Goal: Communication & Community: Share content

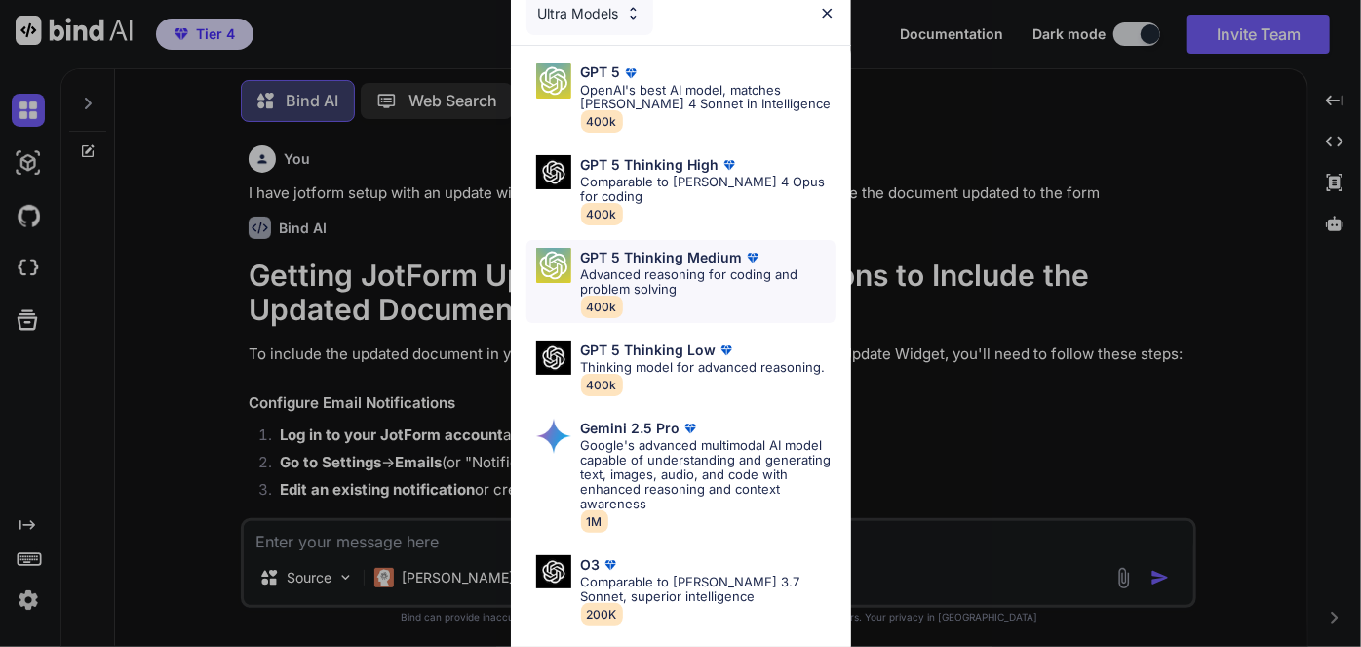
click at [680, 268] on p "Advanced reasoning for coding and problem solving" at bounding box center [708, 281] width 255 height 29
type textarea "x"
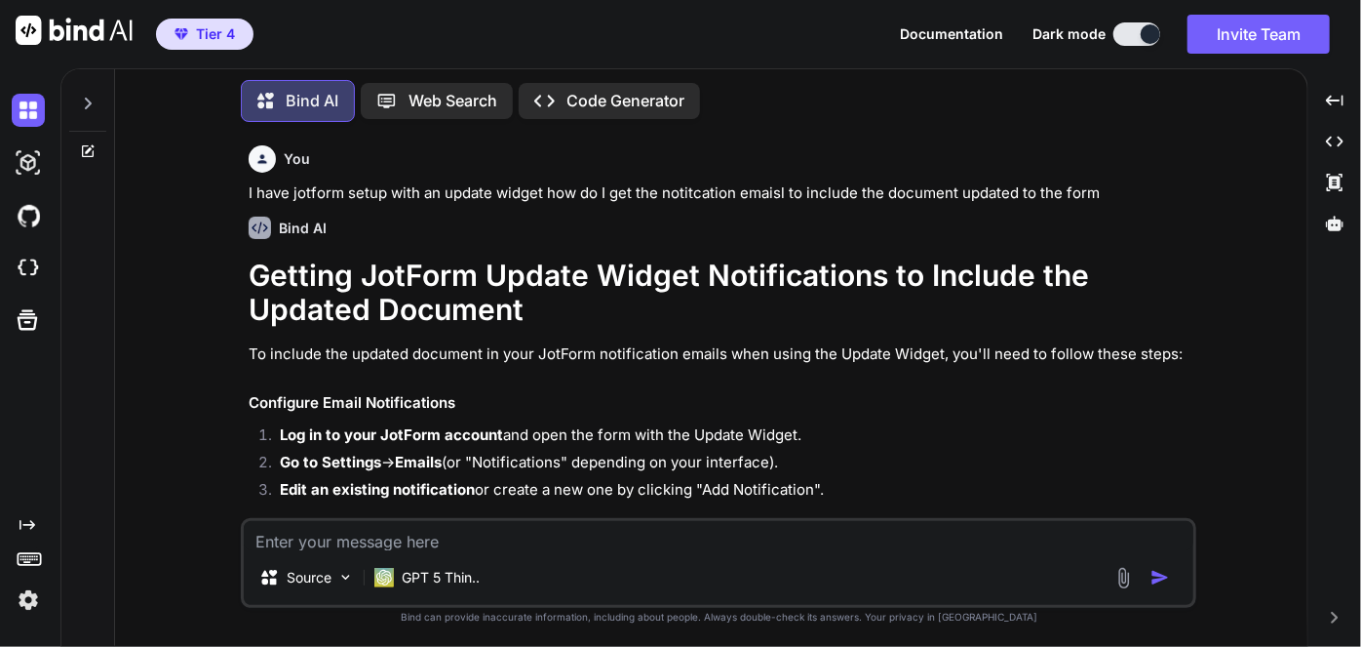
click at [530, 543] on textarea at bounding box center [719, 535] width 950 height 29
type textarea "L"
type textarea "x"
type textarea "Le"
type textarea "x"
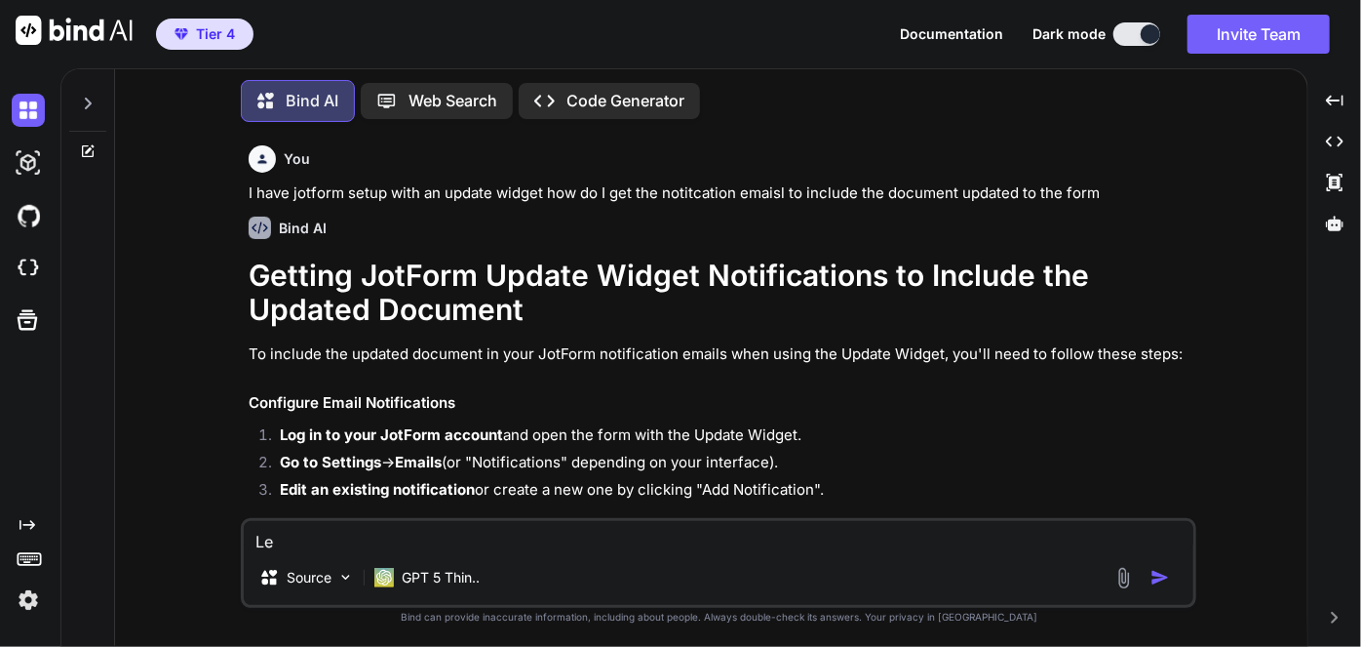
type textarea "Let"
type textarea "x"
type textarea "Let'"
type textarea "x"
type textarea "Let's"
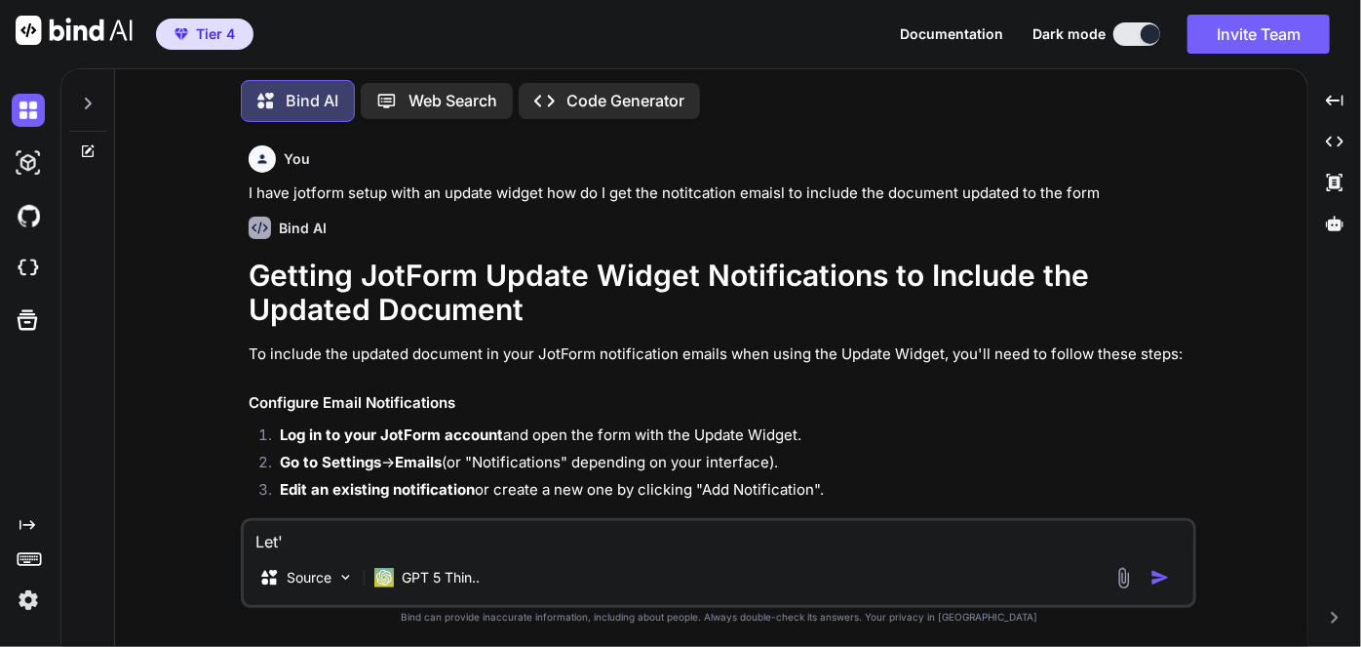
type textarea "x"
type textarea "Let's"
type textarea "x"
type textarea "Let's d"
type textarea "x"
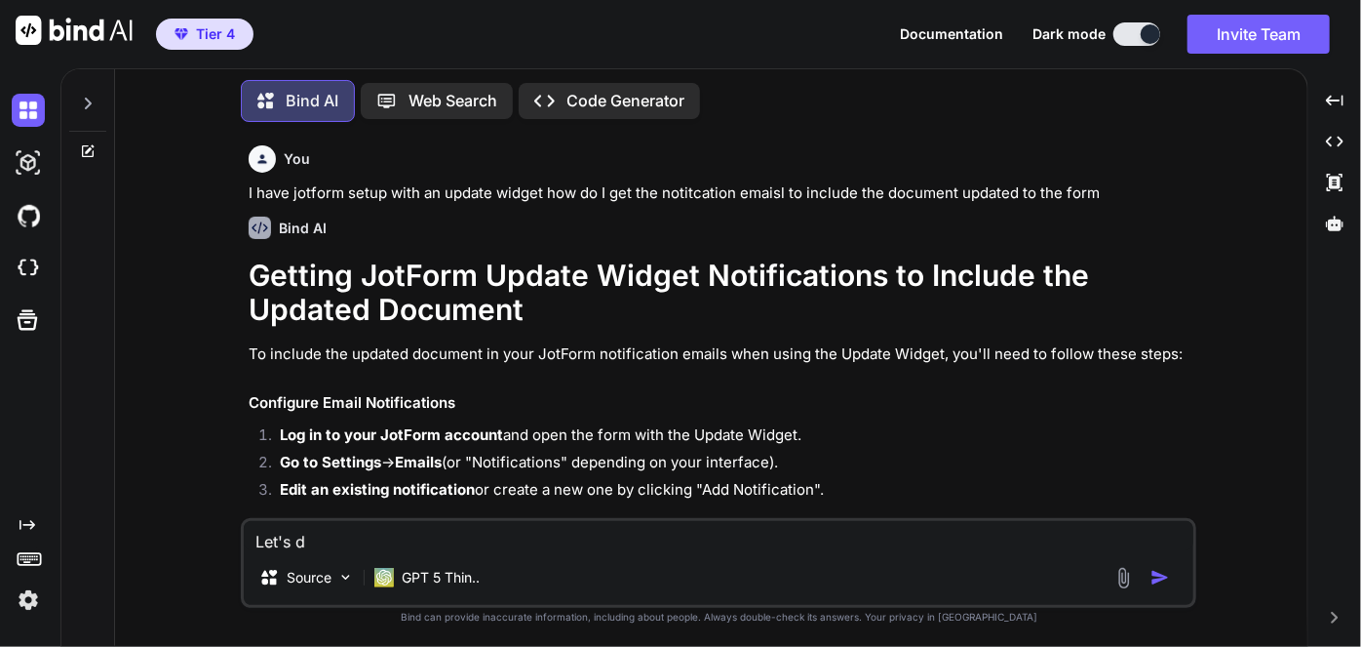
type textarea "Let's do"
type textarea "x"
type textarea "Let's do"
type textarea "x"
type textarea "Let's do a"
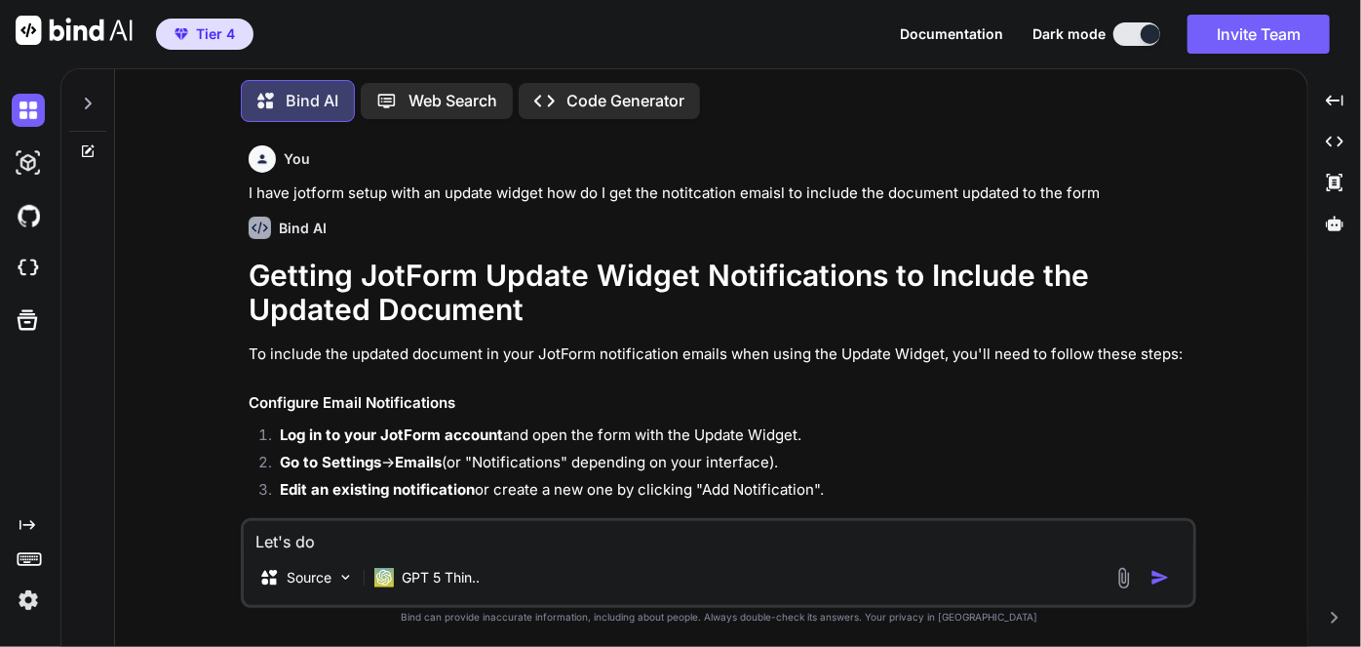
type textarea "x"
type textarea "Let's do a"
type textarea "x"
type textarea "Let's do a F"
type textarea "x"
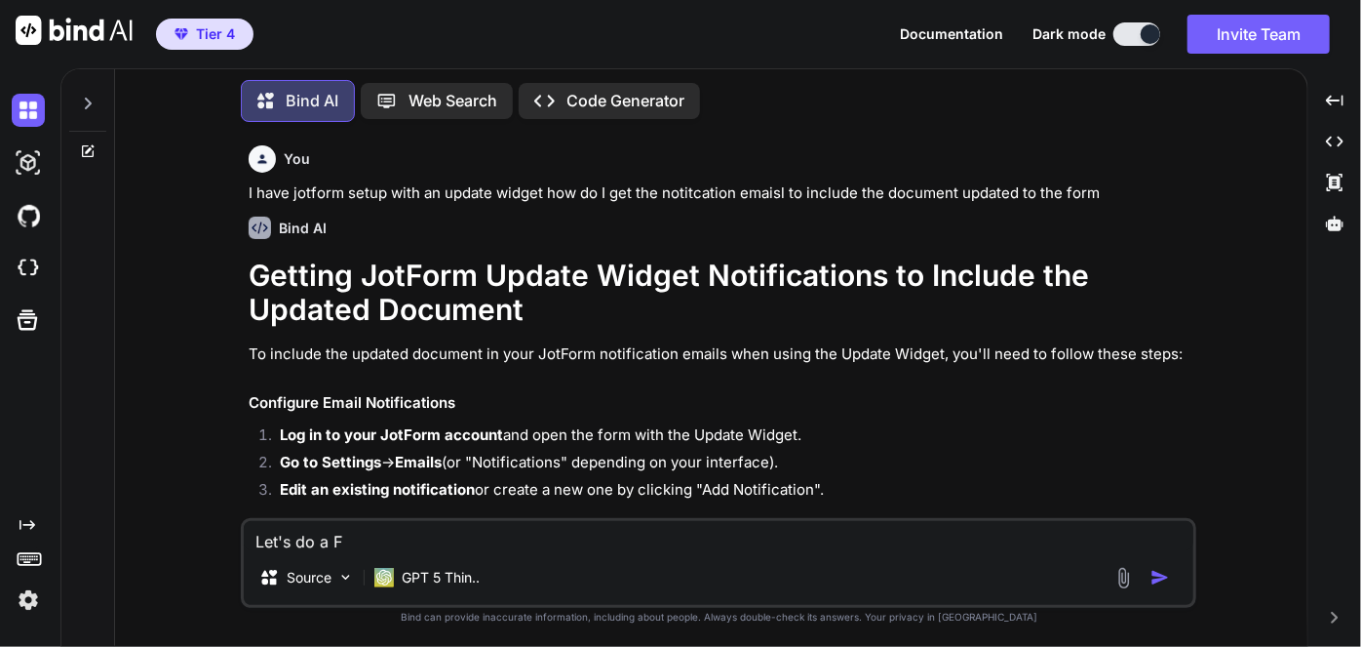
type textarea "Let's do a Fa"
type textarea "x"
type textarea "Let's do a Fac"
type textarea "x"
type textarea "Let's do a Face"
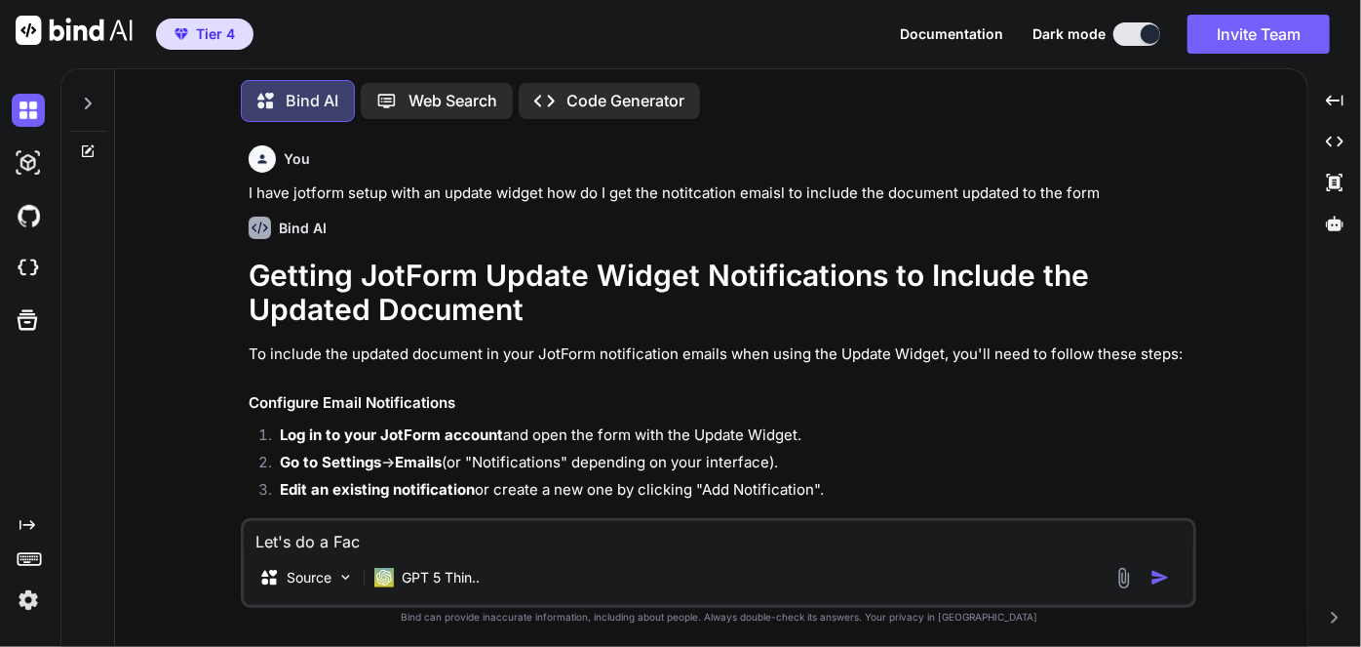
type textarea "x"
type textarea "Let's do a Faceb"
type textarea "x"
type textarea "Let's do a Facebo"
type textarea "x"
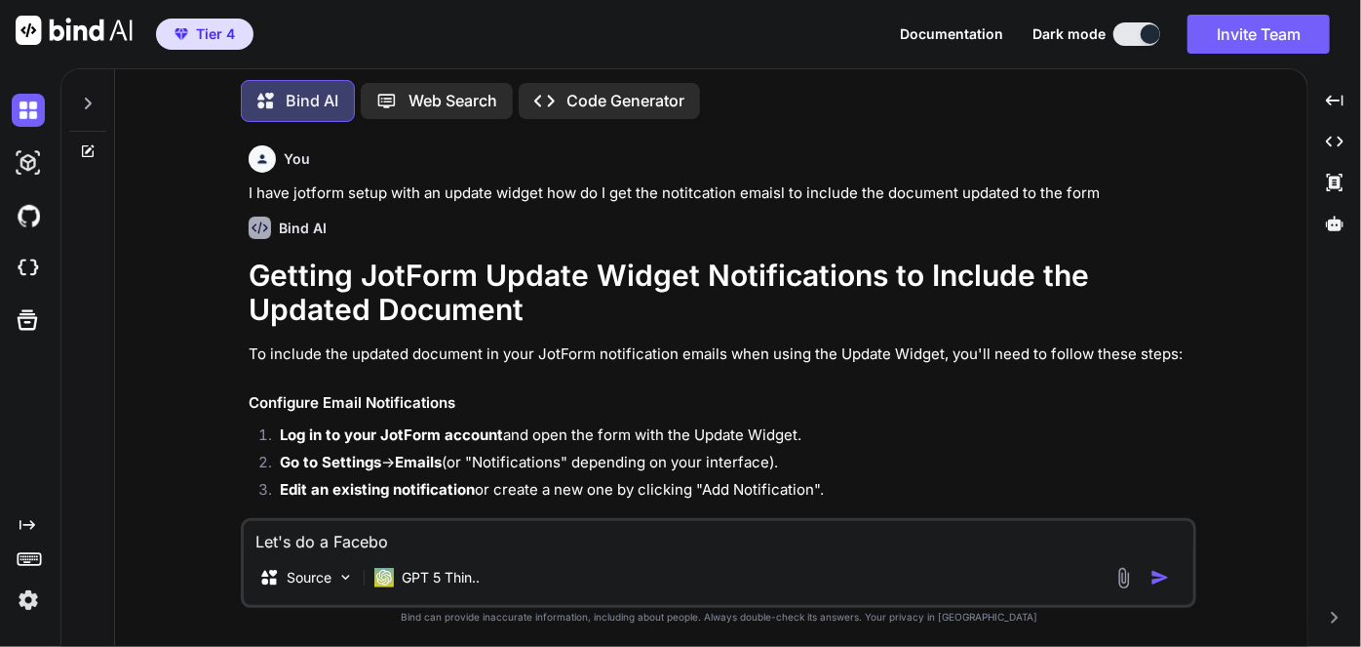
type textarea "Let's do a Faceboo"
type textarea "x"
type textarea "Let's do a Facebook"
type textarea "x"
type textarea "Let's do a Facebook"
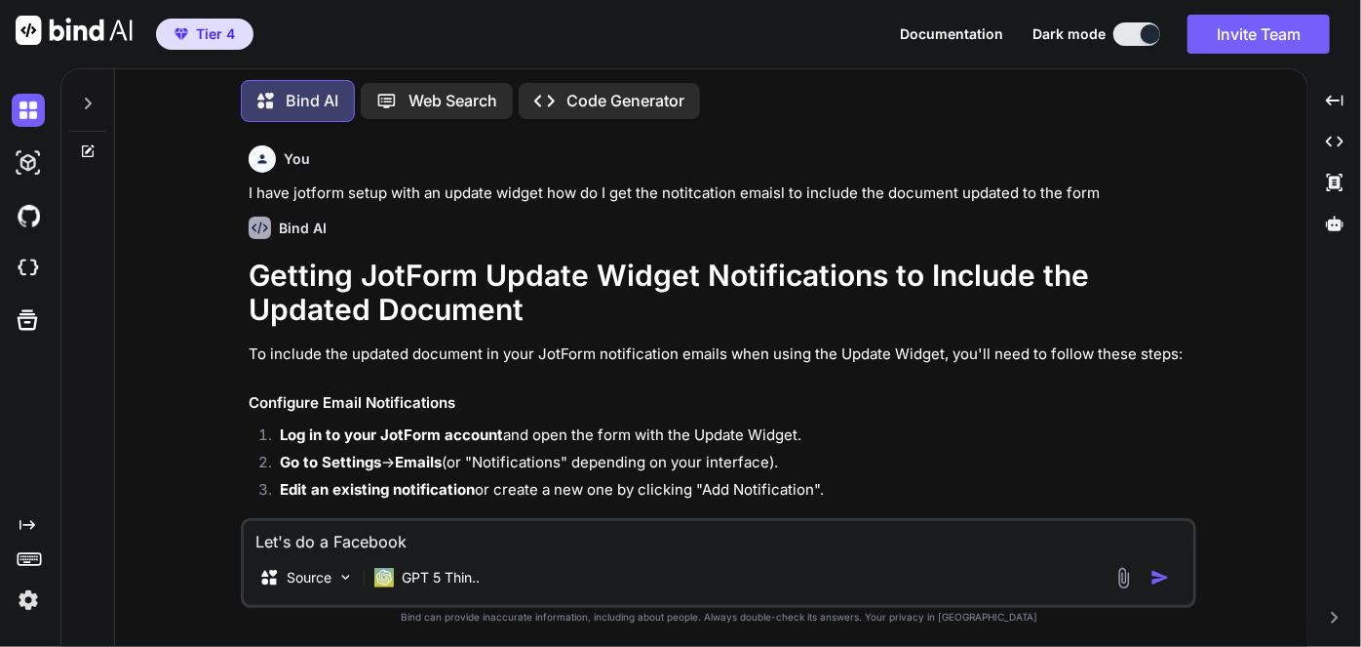
type textarea "x"
type textarea "Let's do a Facebook p"
type textarea "x"
type textarea "Let's do a Facebook po"
type textarea "x"
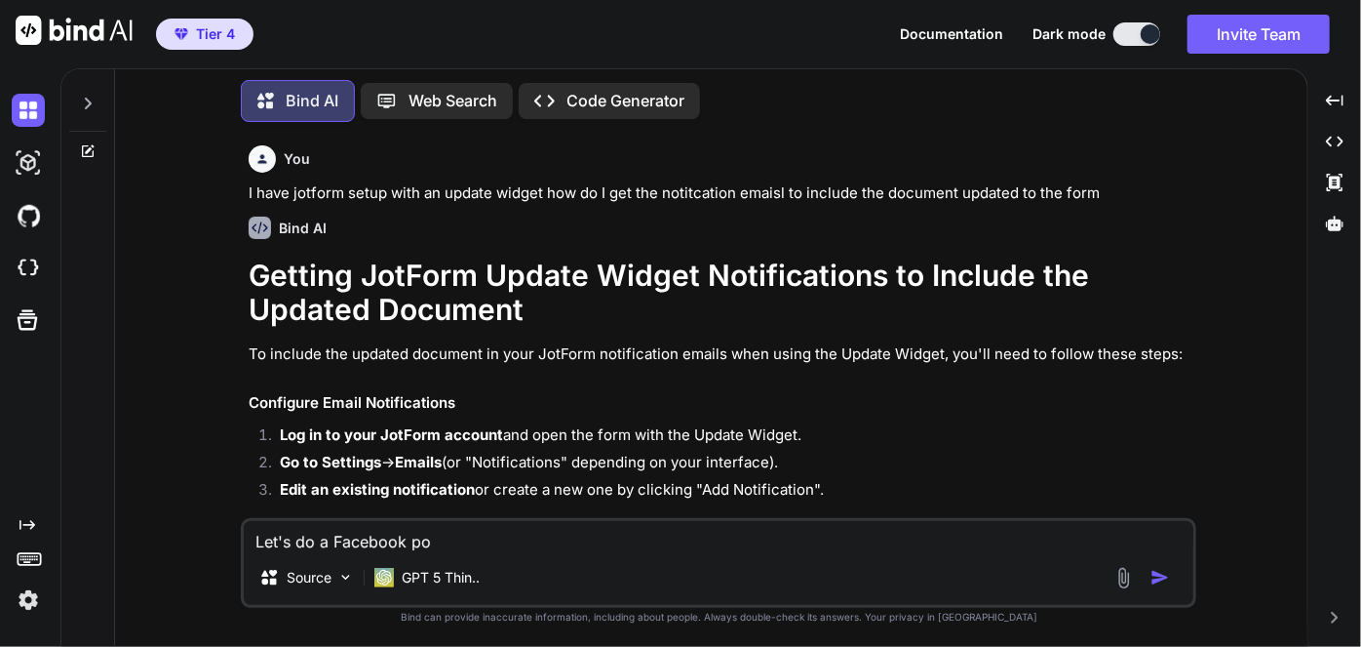
type textarea "Let's do a Facebook pos"
type textarea "x"
type textarea "Let's do a Facebook post"
type textarea "x"
type textarea "Let's do a Facebook post"
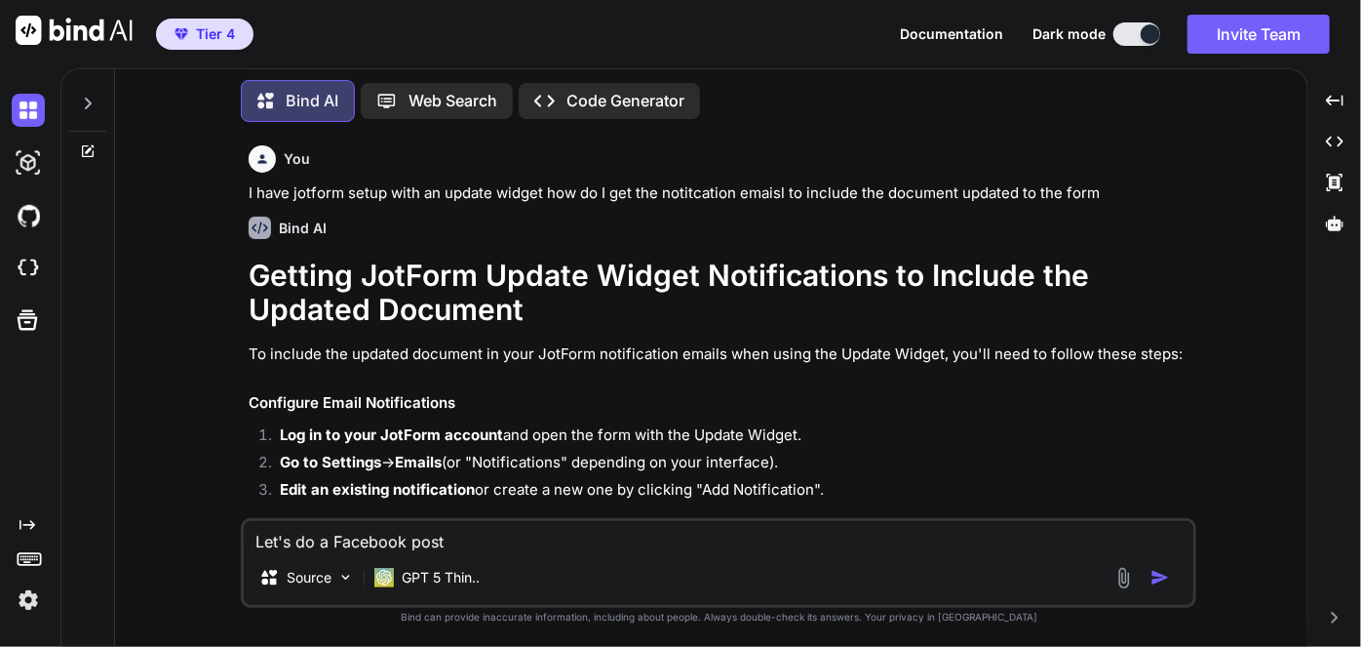
type textarea "x"
type textarea "Let's do a Facebook post u"
type textarea "x"
type textarea "Let's do a Facebook post us"
type textarea "x"
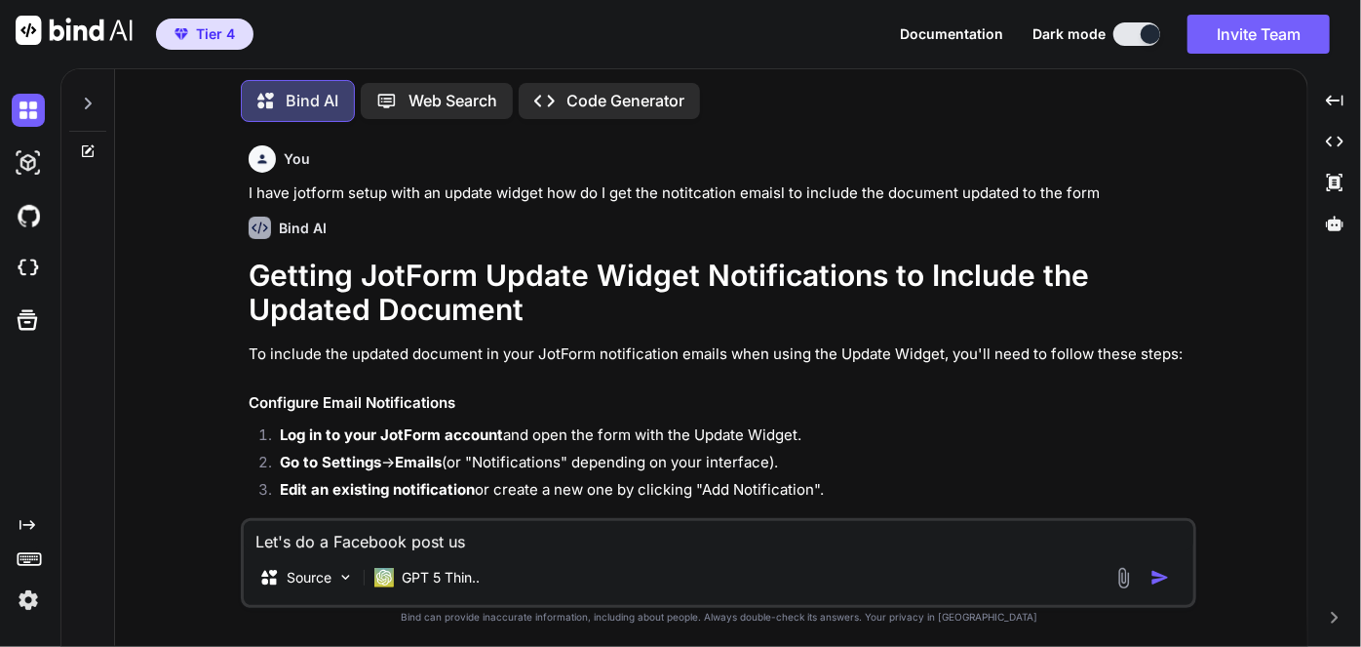
type textarea "Let's do a Facebook post usi"
type textarea "x"
type textarea "Let's do a Facebook post usin"
type textarea "x"
type textarea "Let's do a Facebook post using"
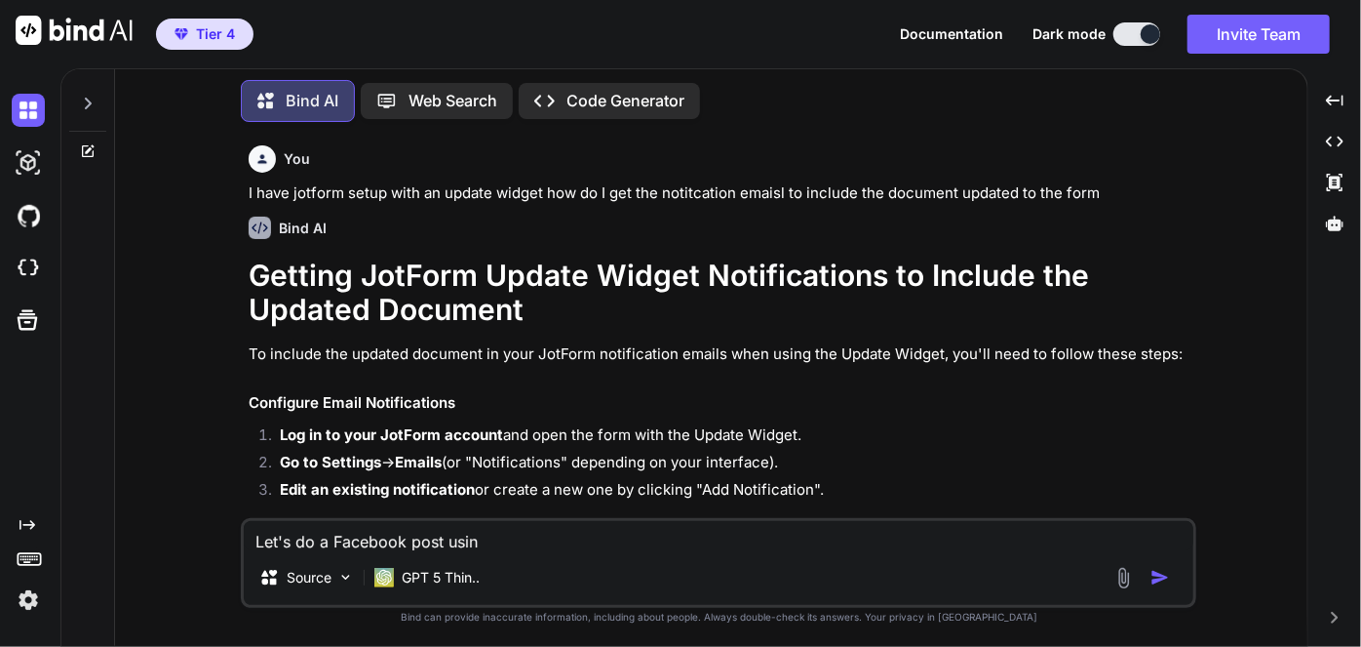
type textarea "x"
type textarea "Let's do a Facebook post using"
type textarea "x"
type textarea "Let's do a Facebook post using t"
type textarea "x"
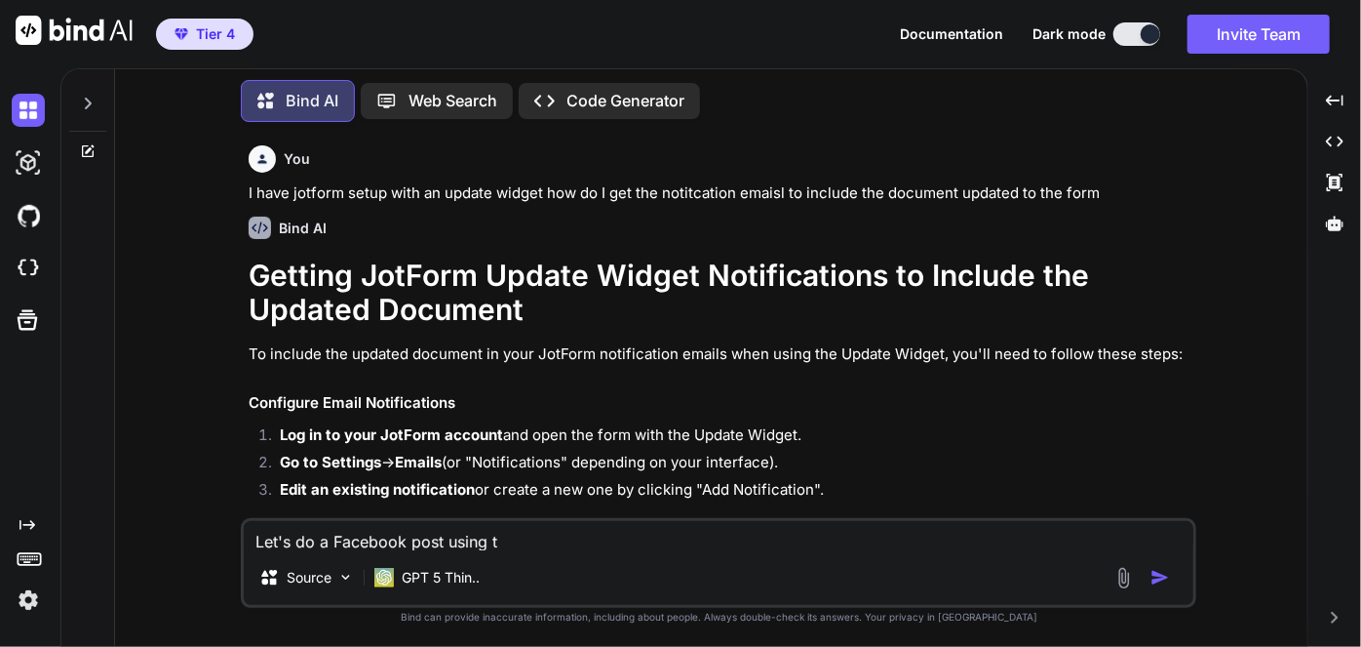
type textarea "Let's do a Facebook post using th"
type textarea "x"
type textarea "Let's do a Facebook post using thu"
type textarea "x"
type textarea "Let's do a Facebook post using thus"
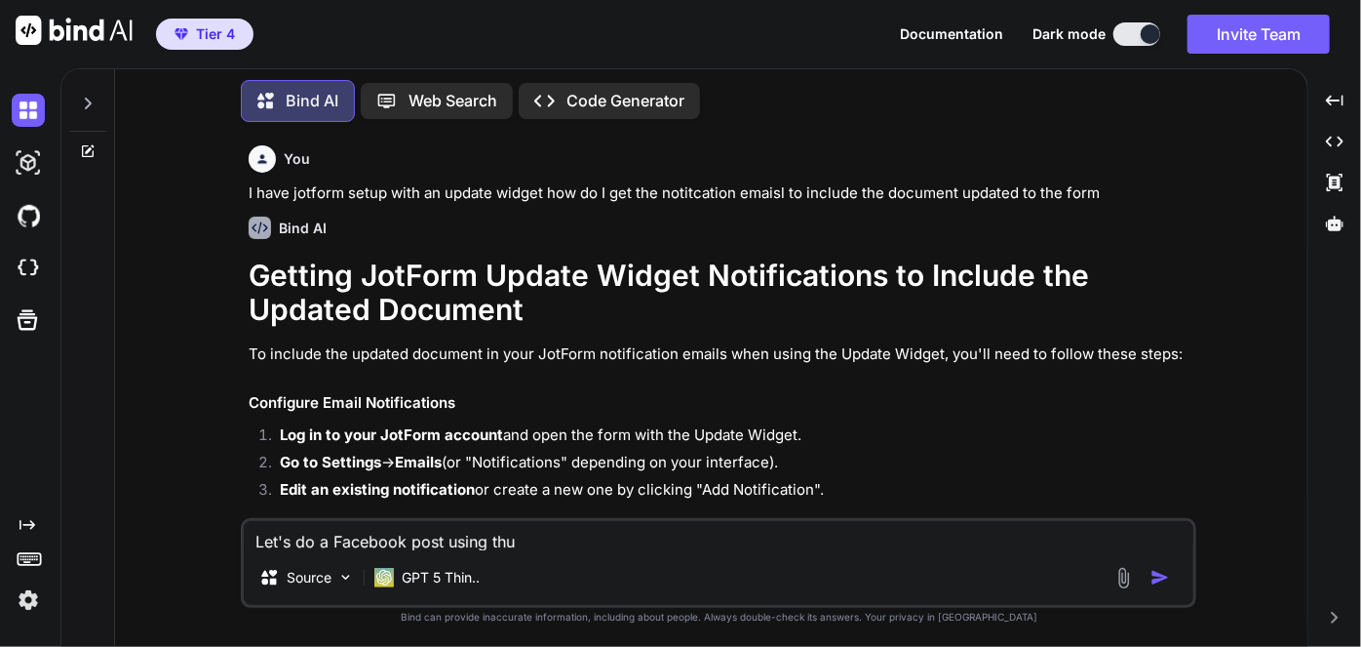
type textarea "x"
type textarea "Let's do a Facebook post using thus"
type textarea "x"
type textarea "Let's do a Facebook post using thus"
type textarea "x"
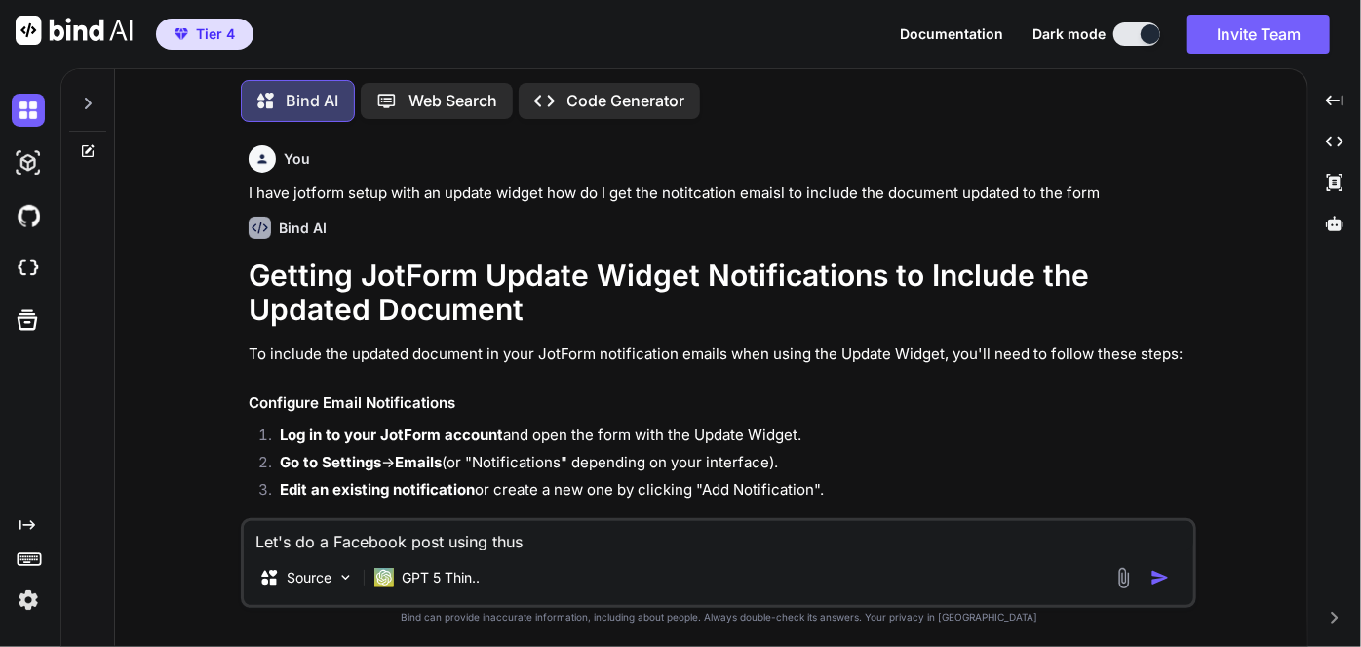
type textarea "Let's do a Facebook post using thu"
type textarea "x"
type textarea "Let's do a Facebook post using th"
type textarea "x"
type textarea "Let's do a Facebook post using thi"
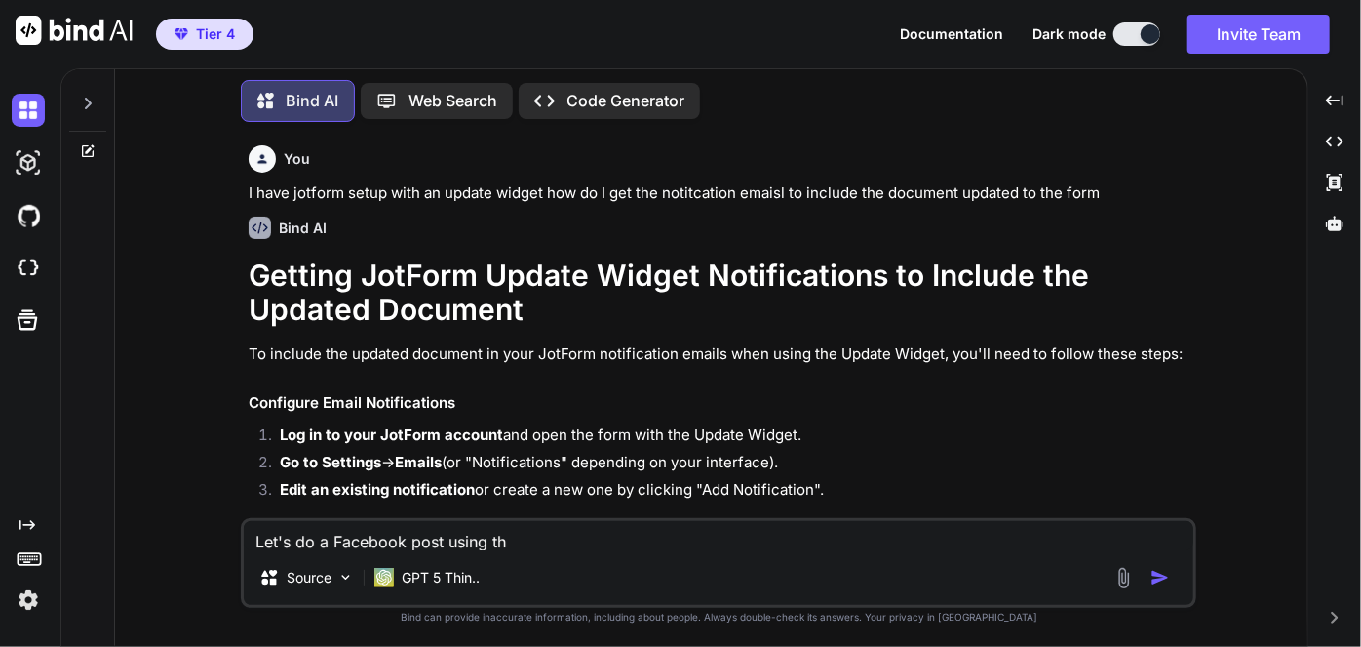
type textarea "x"
type textarea "Let's do a Facebook post using this"
type textarea "x"
type textarea "Let's do a Facebook post using this"
type textarea "x"
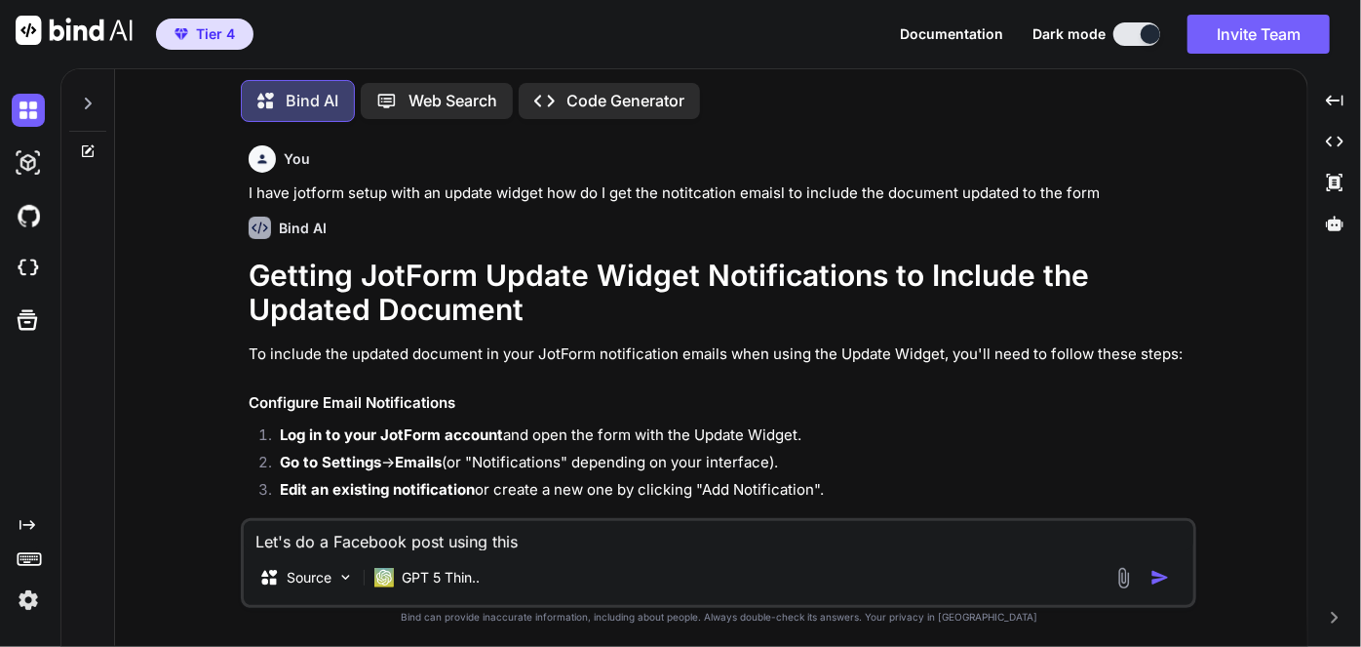
type textarea "Let's do a Facebook post using this C"
type textarea "x"
type textarea "Let's do a Facebook post using this CT"
type textarea "x"
type textarea "Let's do a Facebook post using this CTA"
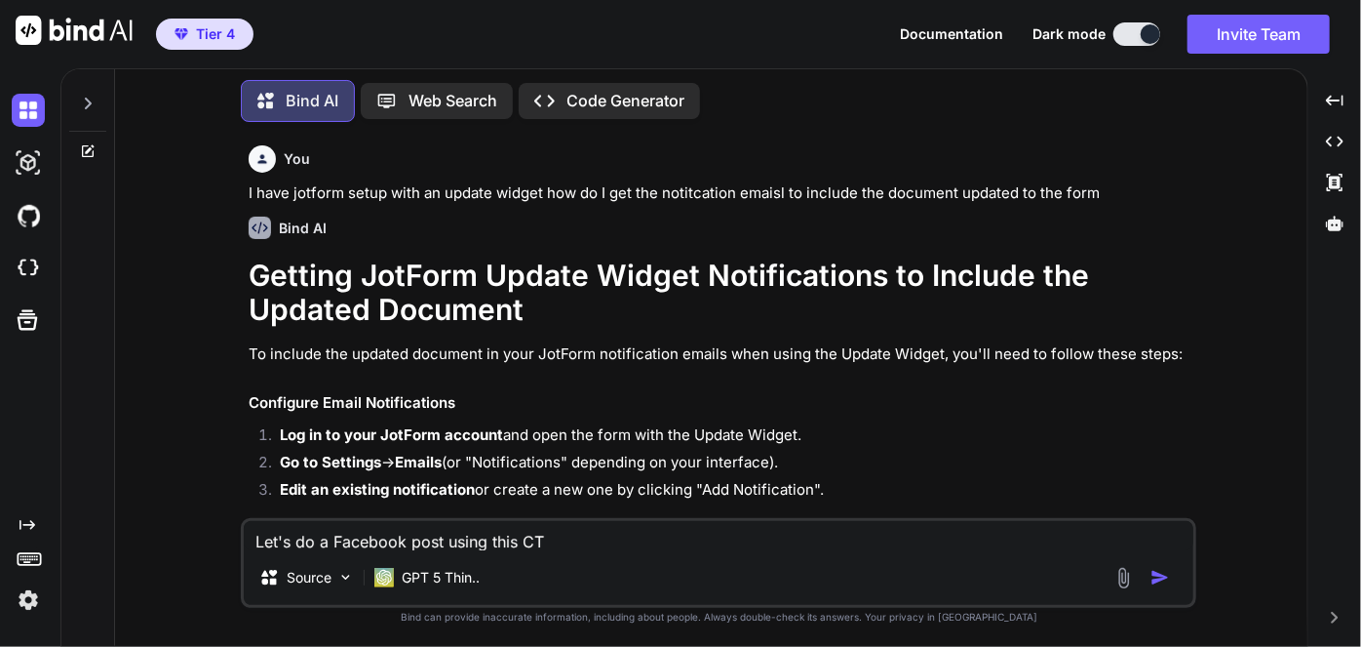
type textarea "x"
type textarea "Let's do a Facebook post using this CTA"
type textarea "x"
type textarea "Let's do a Facebook post using this CTA"
type textarea "x"
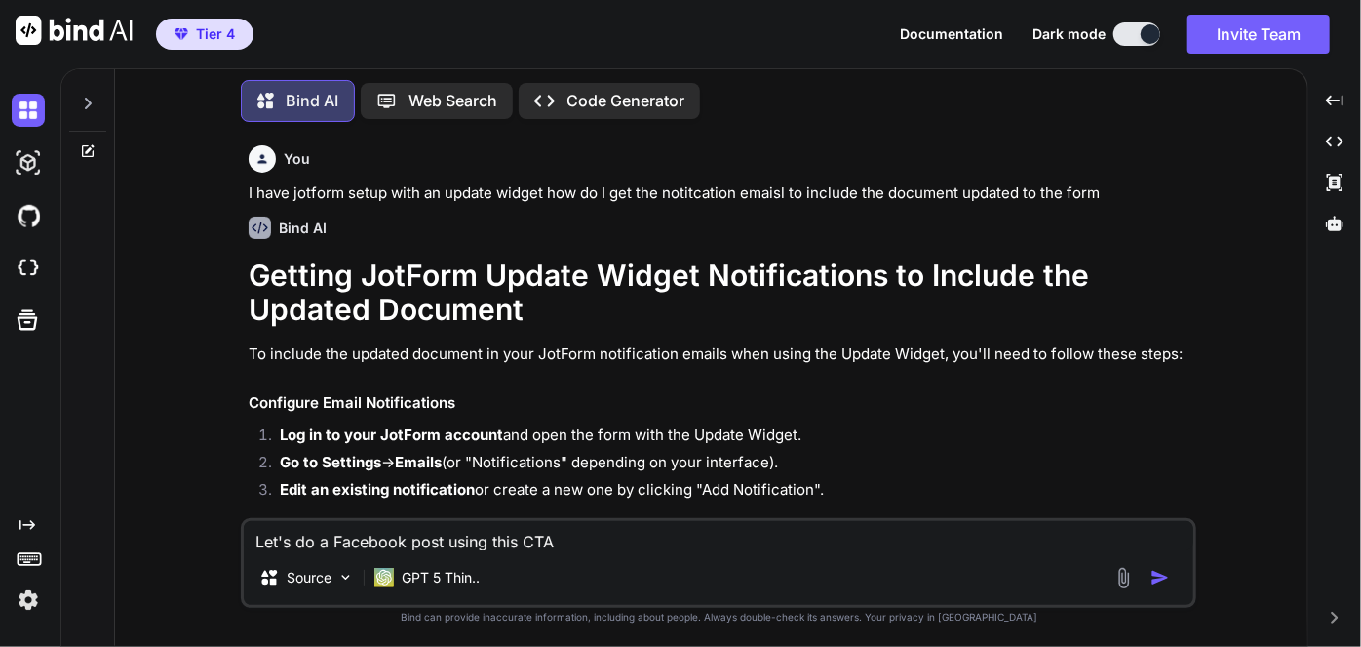
type textarea "Let's do a Facebook post using this CTA"
type textarea "x"
type textarea "Let's do a Facebook post using this CTA ""
type textarea "x"
paste textarea "I'm going to share a secret weapon I've been using for several months now. I've…"
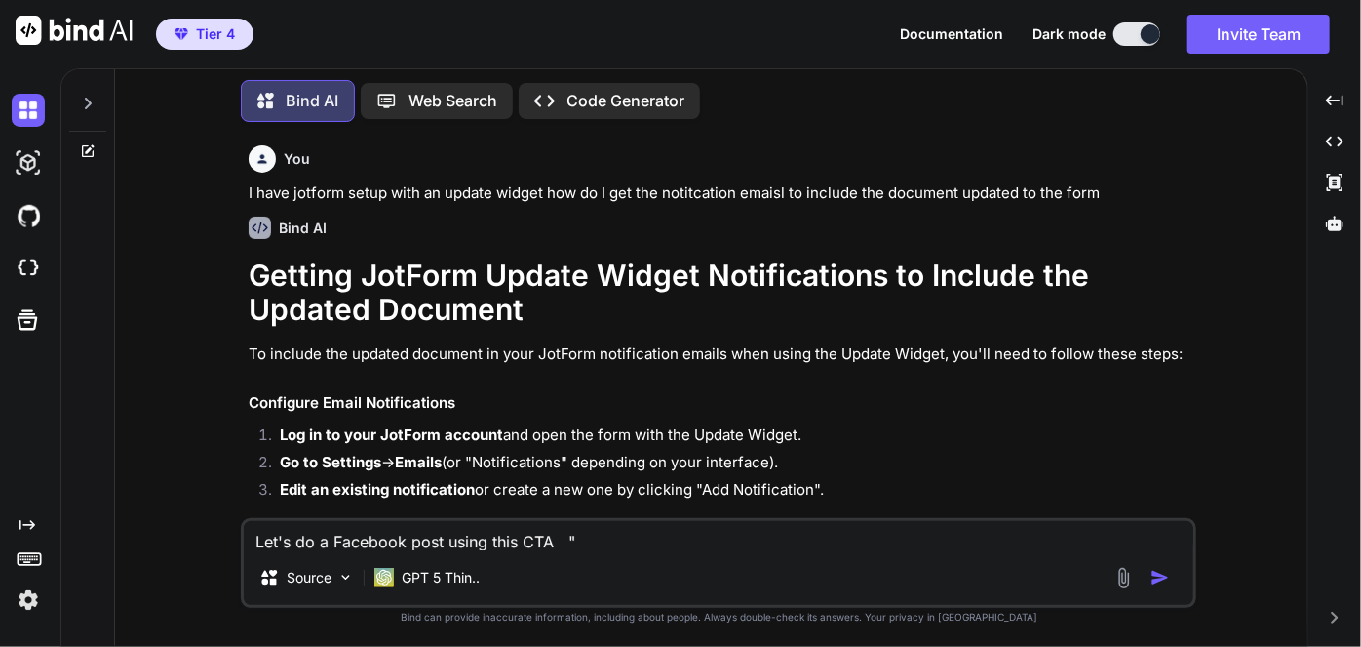
type textarea "Let's do a Facebook post using this CTA "I'm going to share a secret weapon I'v…"
type textarea "x"
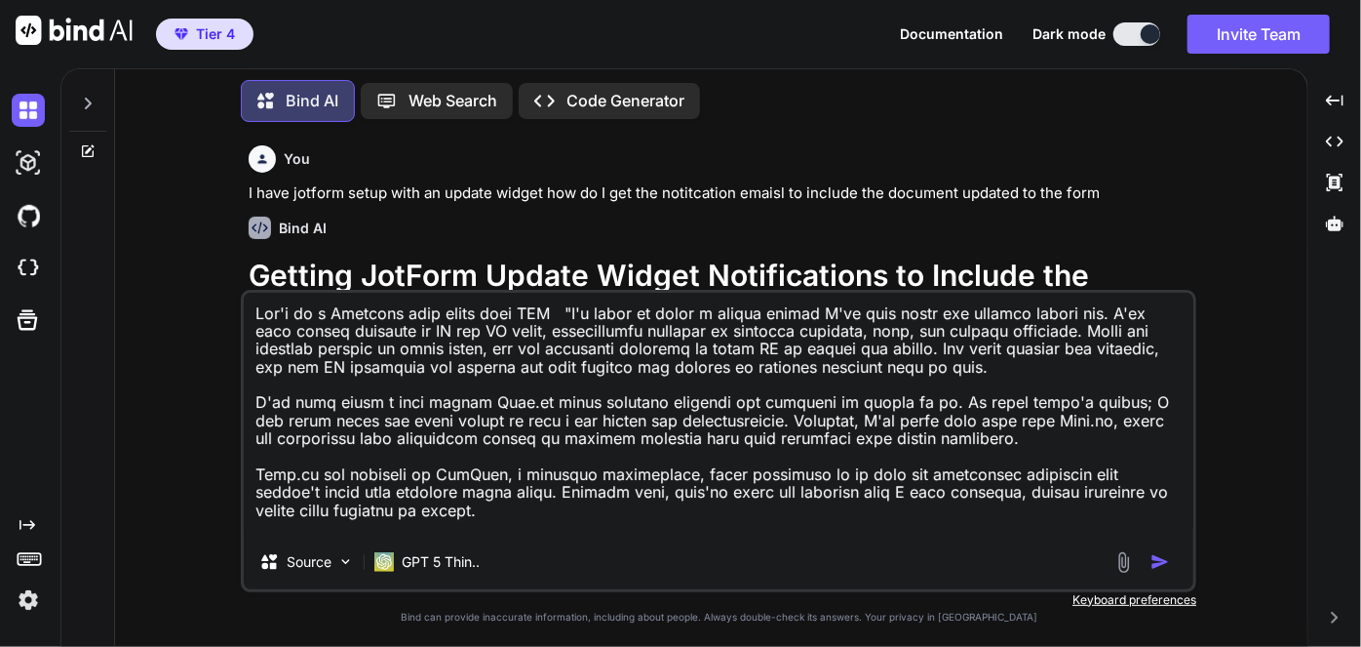
scroll to position [255, 0]
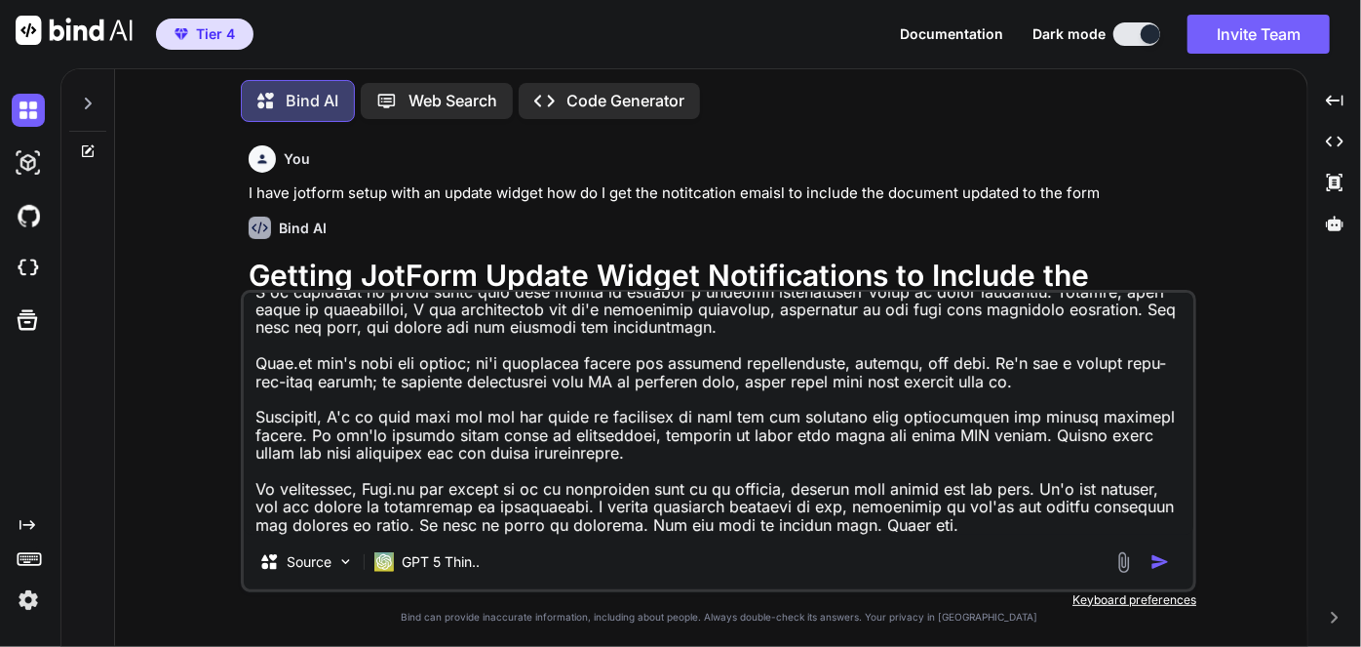
type textarea "Let's do a Facebook post using this CTA "I'm going to share a secret weapon I'v…"
type textarea "x"
type textarea "Let's do a Facebook post using this CTA "I'm going to share a secret weapon I'v…"
type textarea "x"
click at [335, 350] on textarea at bounding box center [719, 414] width 950 height 242
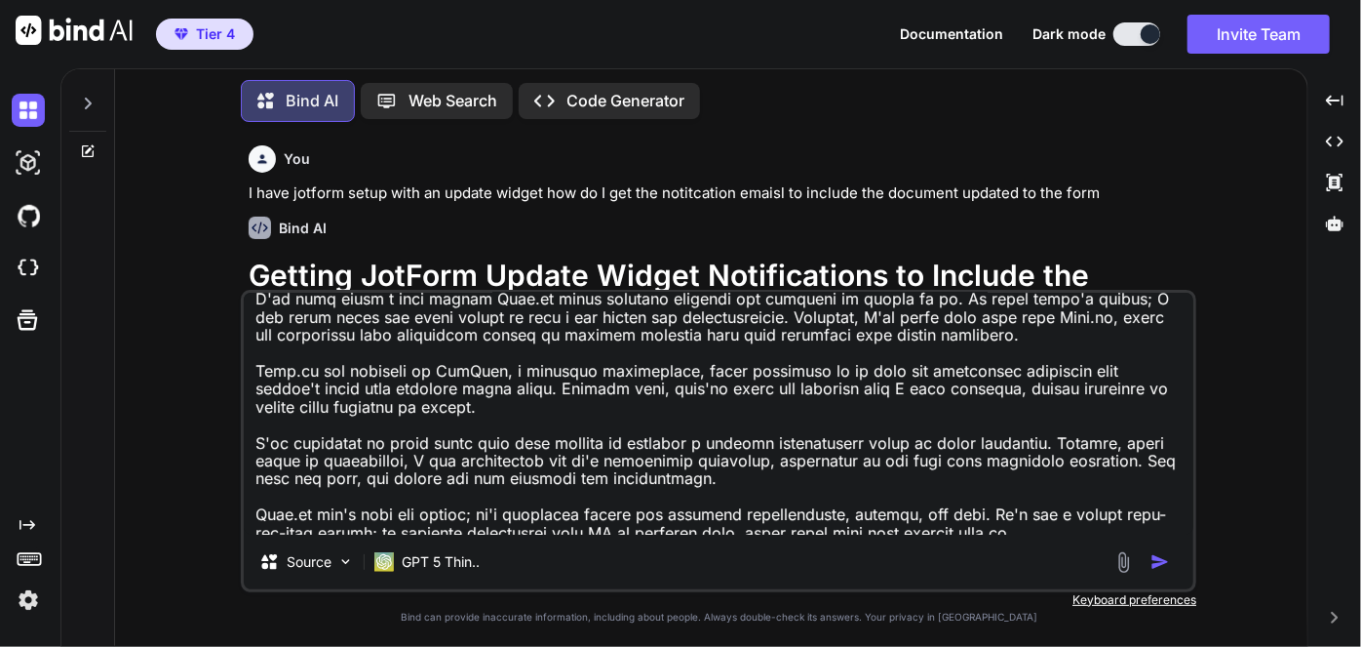
scroll to position [0, 0]
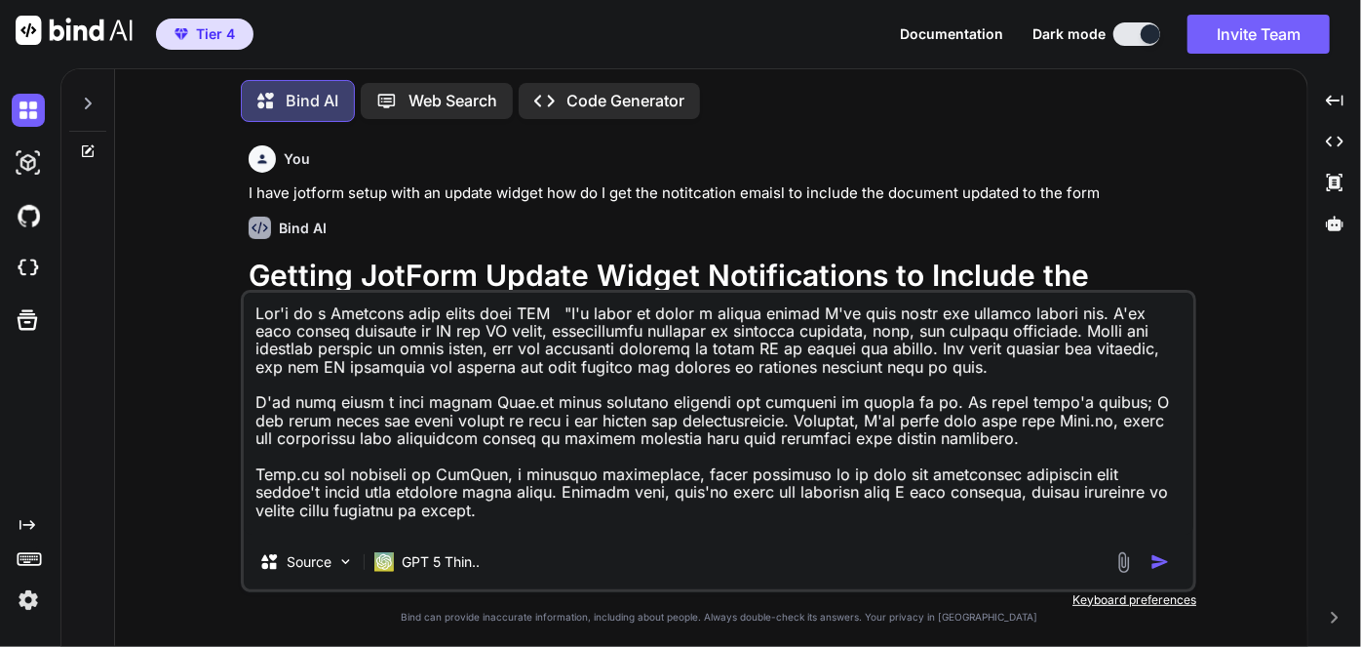
click at [333, 313] on textarea at bounding box center [719, 414] width 950 height 242
click at [561, 306] on textarea at bounding box center [719, 414] width 950 height 242
paste textarea "[URL][DOMAIN_NAME]"
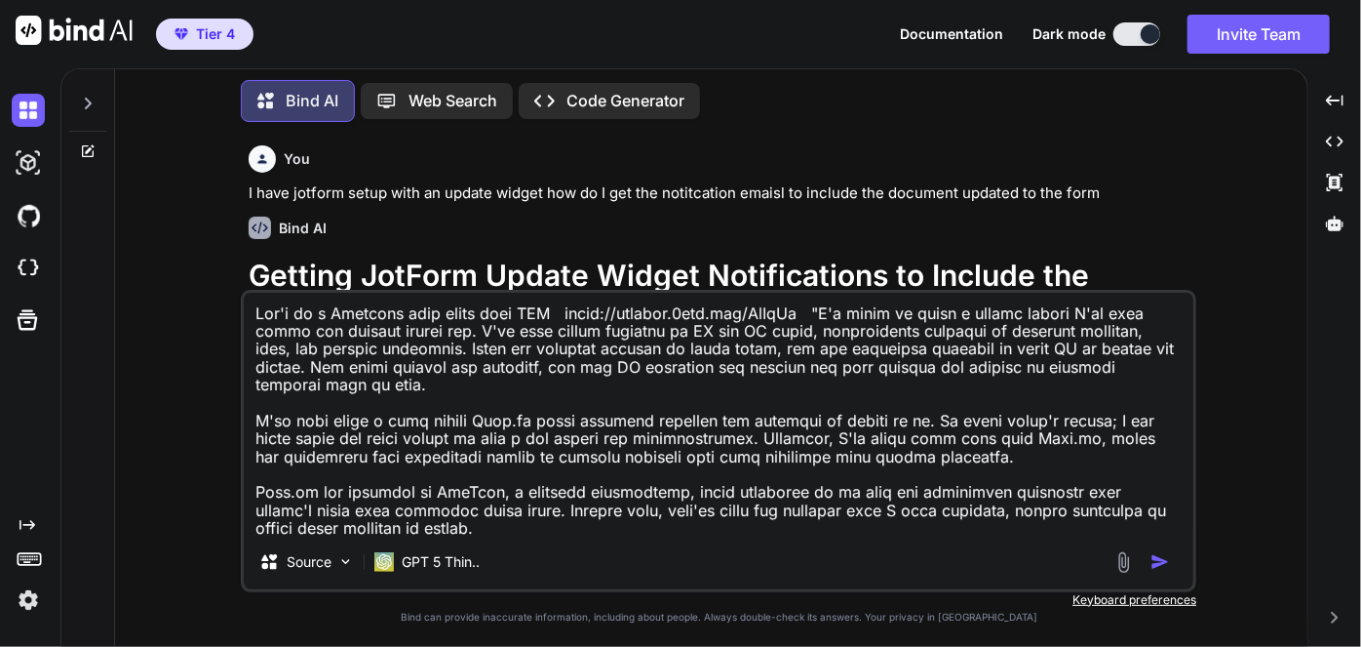
type textarea "Let's do a Facebook post using this CTA [URL][DOMAIN_NAME] "I'm going to share …"
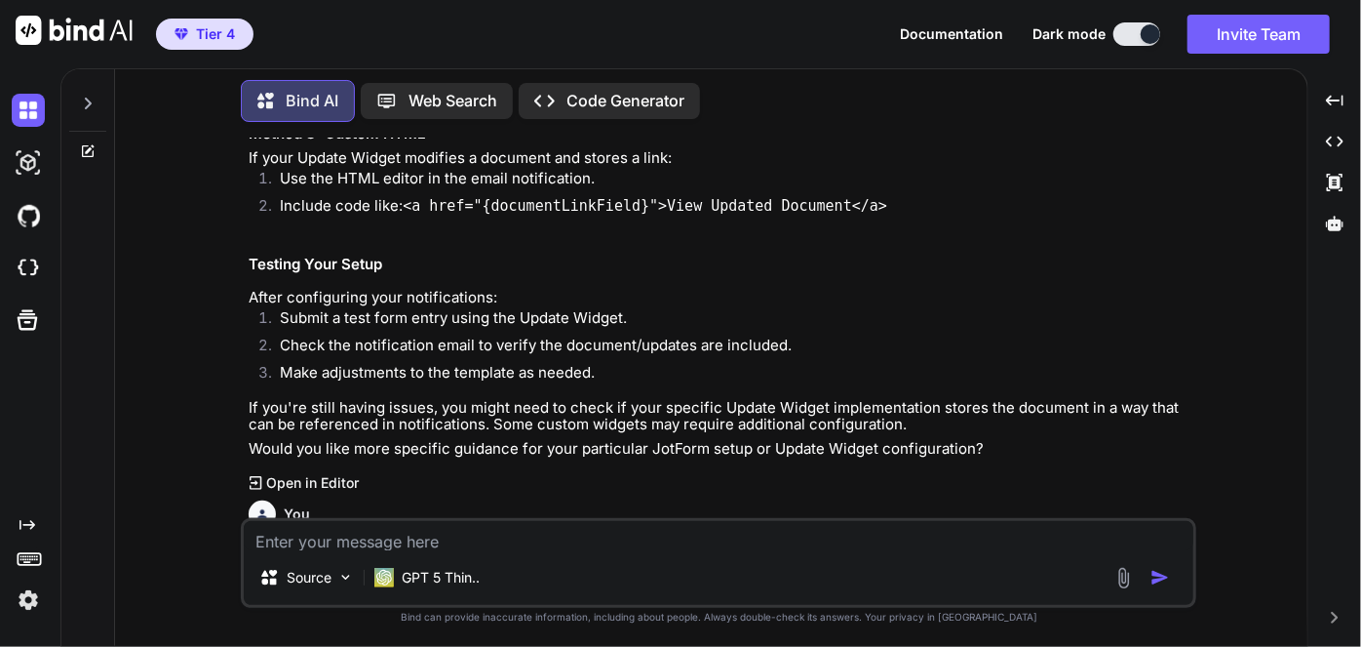
scroll to position [730, 0]
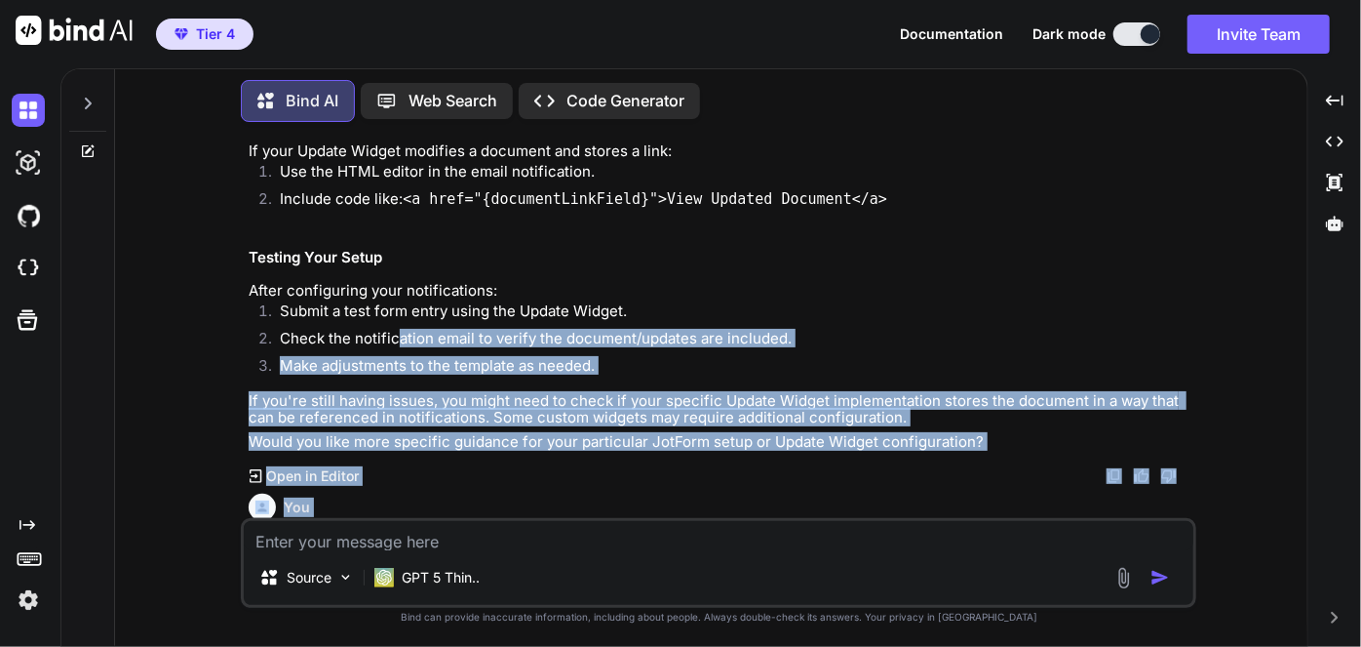
drag, startPoint x: 945, startPoint y: 395, endPoint x: 427, endPoint y: 317, distance: 523.6
click at [423, 320] on div "You I have jotform setup with an update widget how do I get the notitcation ema…" at bounding box center [721, 327] width 952 height 380
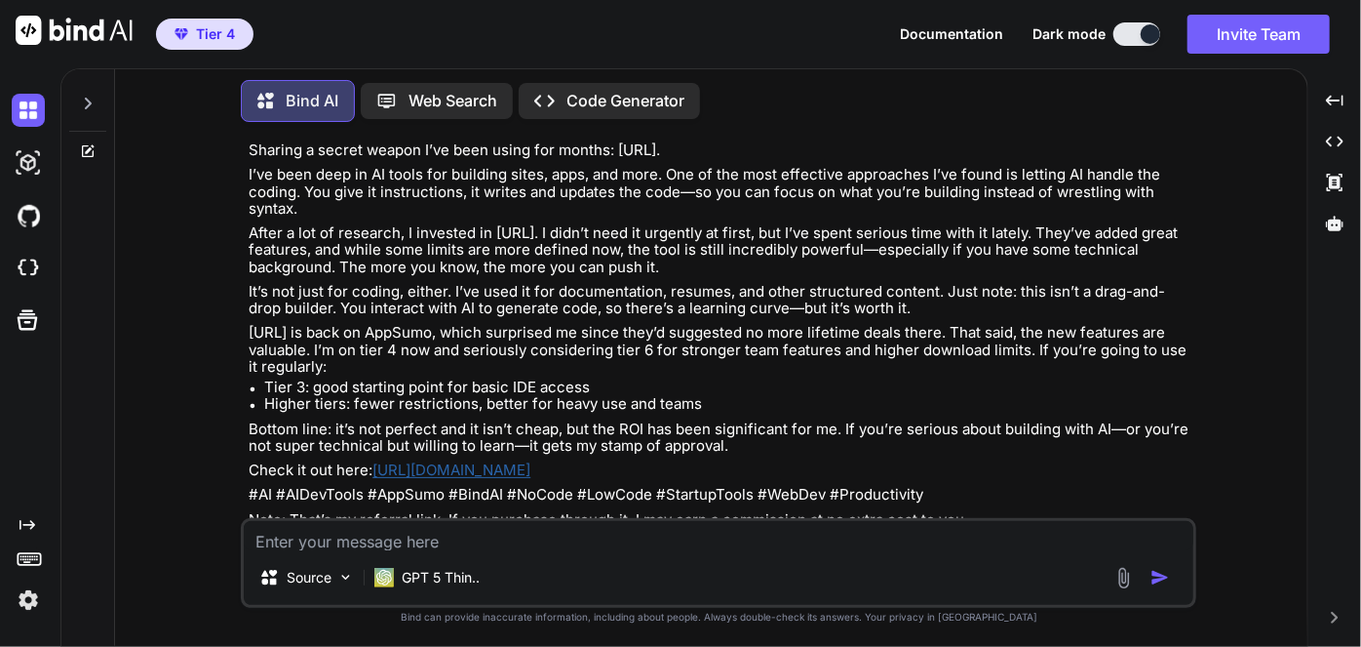
scroll to position [1501, 0]
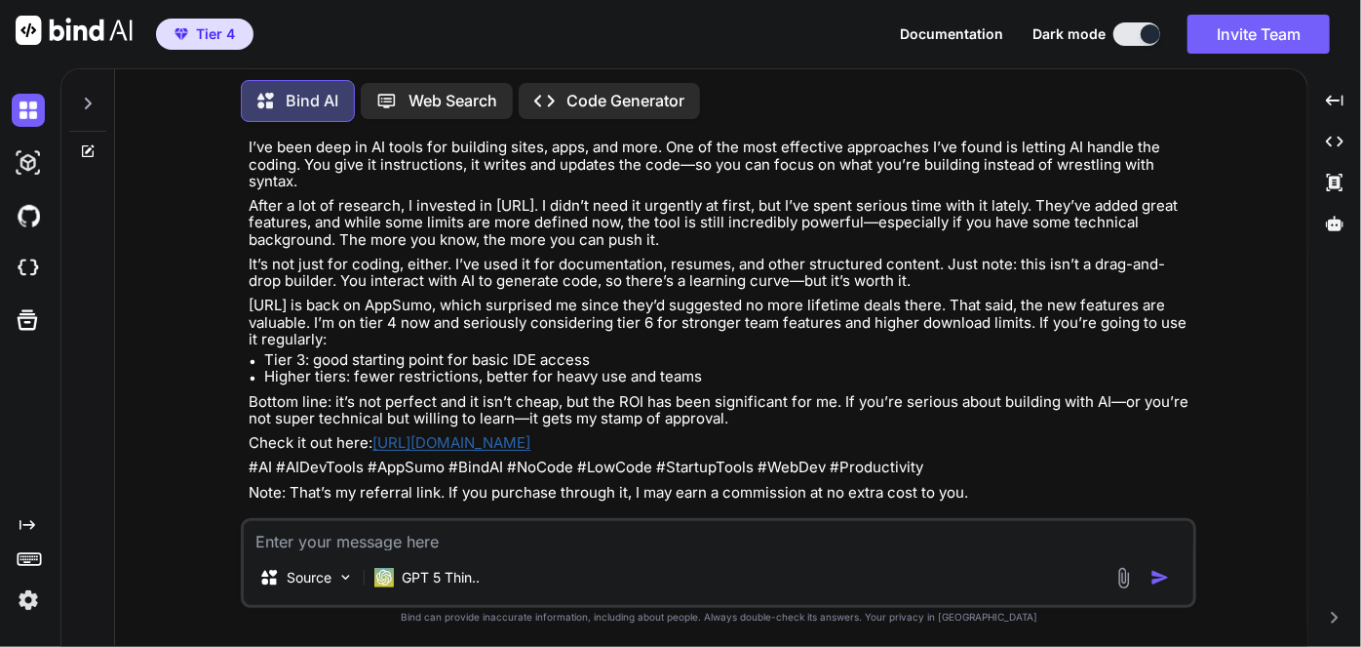
click at [483, 307] on p "[URL] is back on AppSumo, which surprised me since they’d suggested no more lif…" at bounding box center [721, 321] width 944 height 51
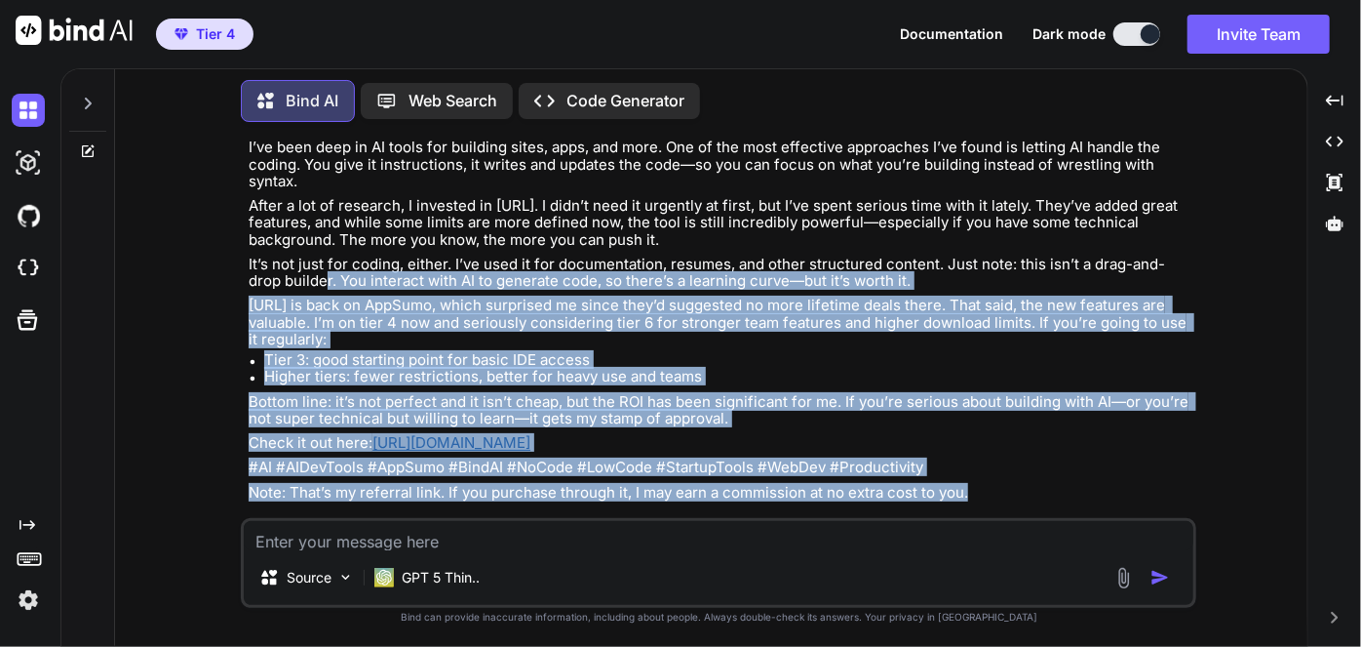
drag, startPoint x: 988, startPoint y: 476, endPoint x: 289, endPoint y: 253, distance: 734.0
click at [288, 257] on div "Sharing a secret weapon I’ve been using for months: [URL]. I’ve been deep in AI…" at bounding box center [721, 307] width 944 height 386
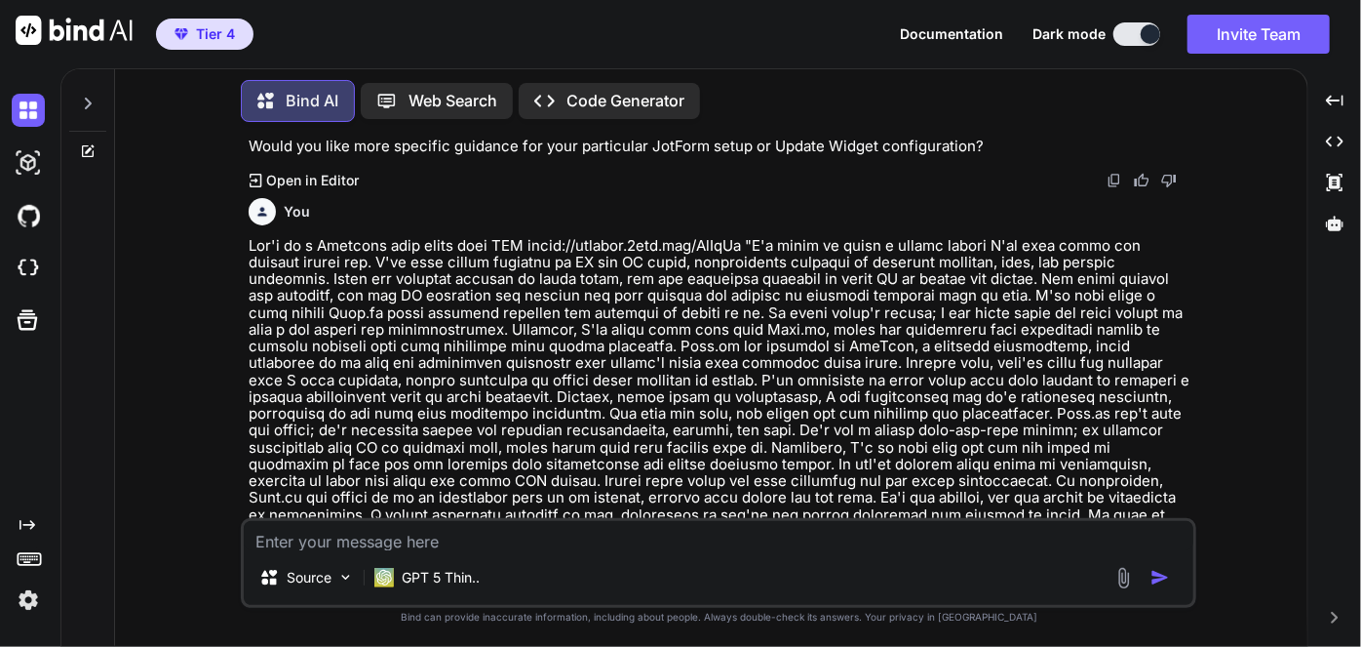
scroll to position [969, 0]
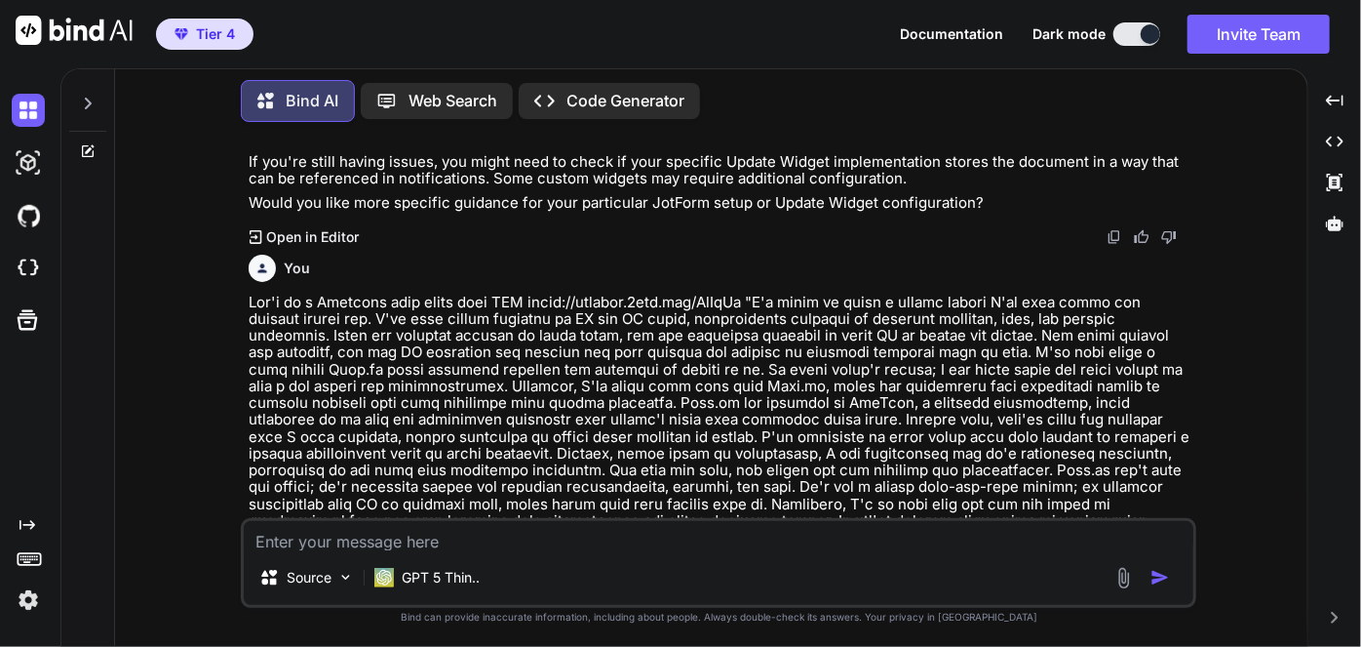
click at [416, 317] on p at bounding box center [721, 445] width 944 height 303
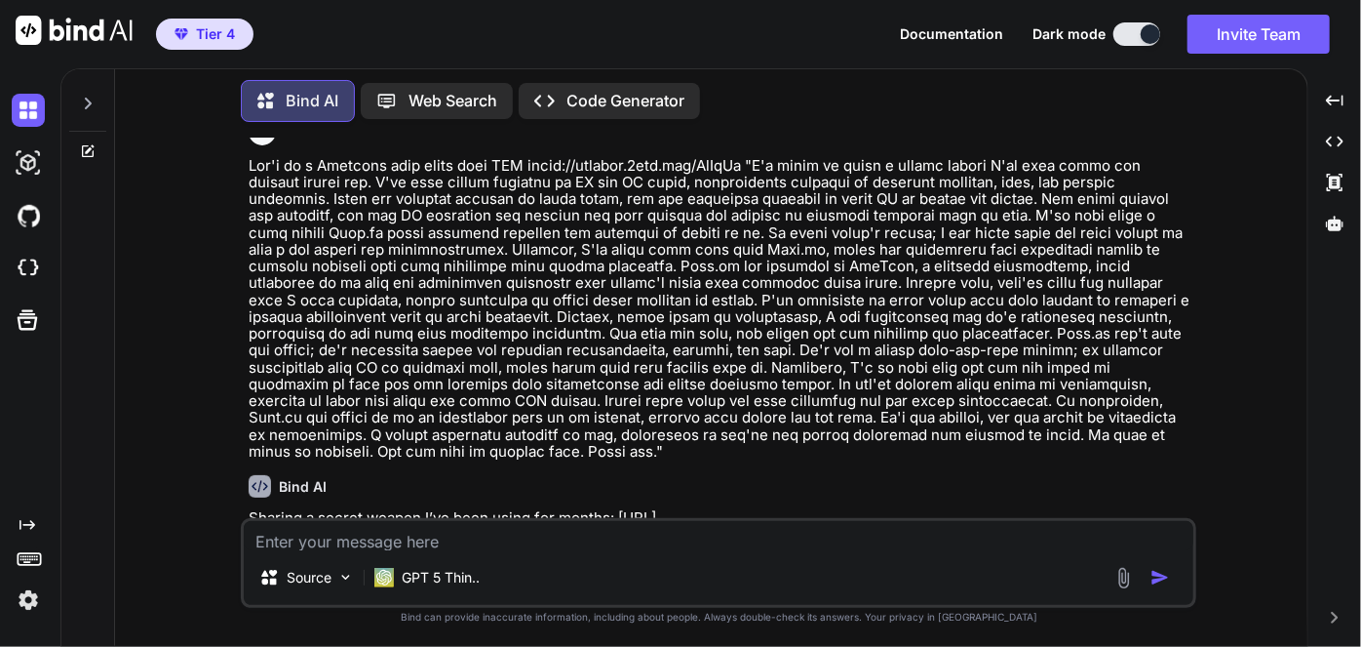
scroll to position [1323, 0]
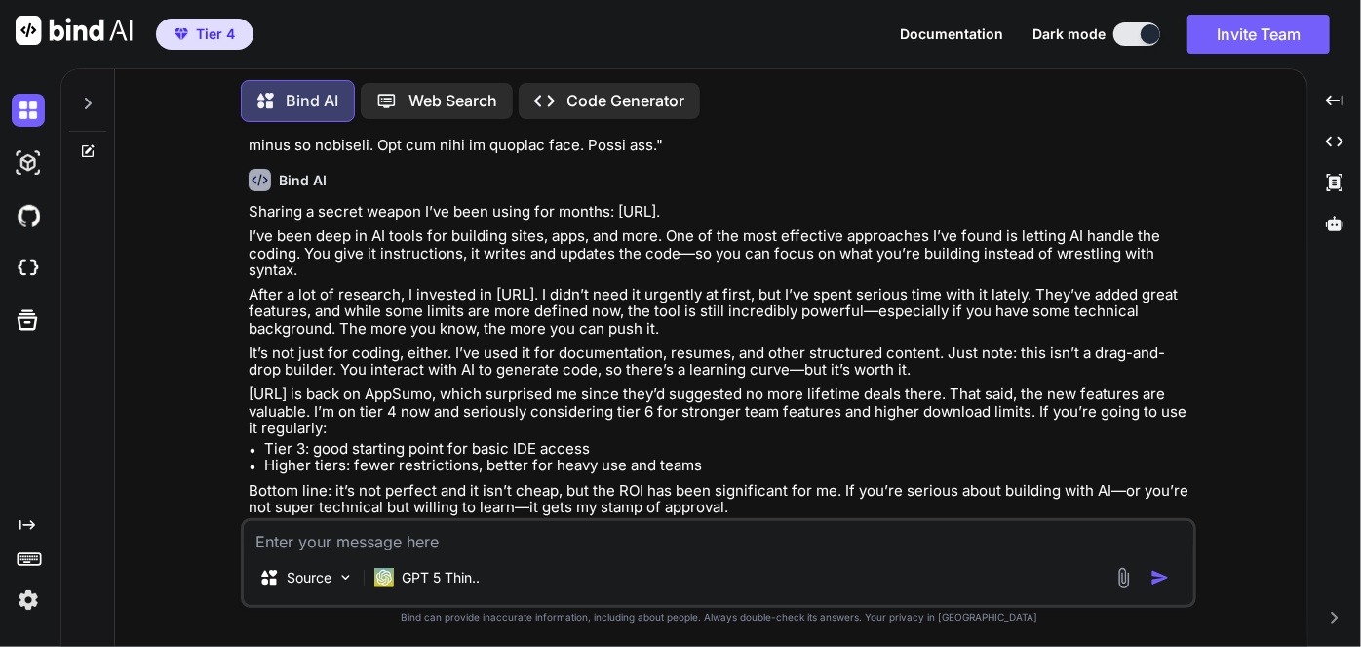
drag, startPoint x: 955, startPoint y: 219, endPoint x: 765, endPoint y: 170, distance: 196.5
click at [765, 171] on div "You I have jotform setup with an update widget how do I get the notitcation ema…" at bounding box center [721, 327] width 952 height 380
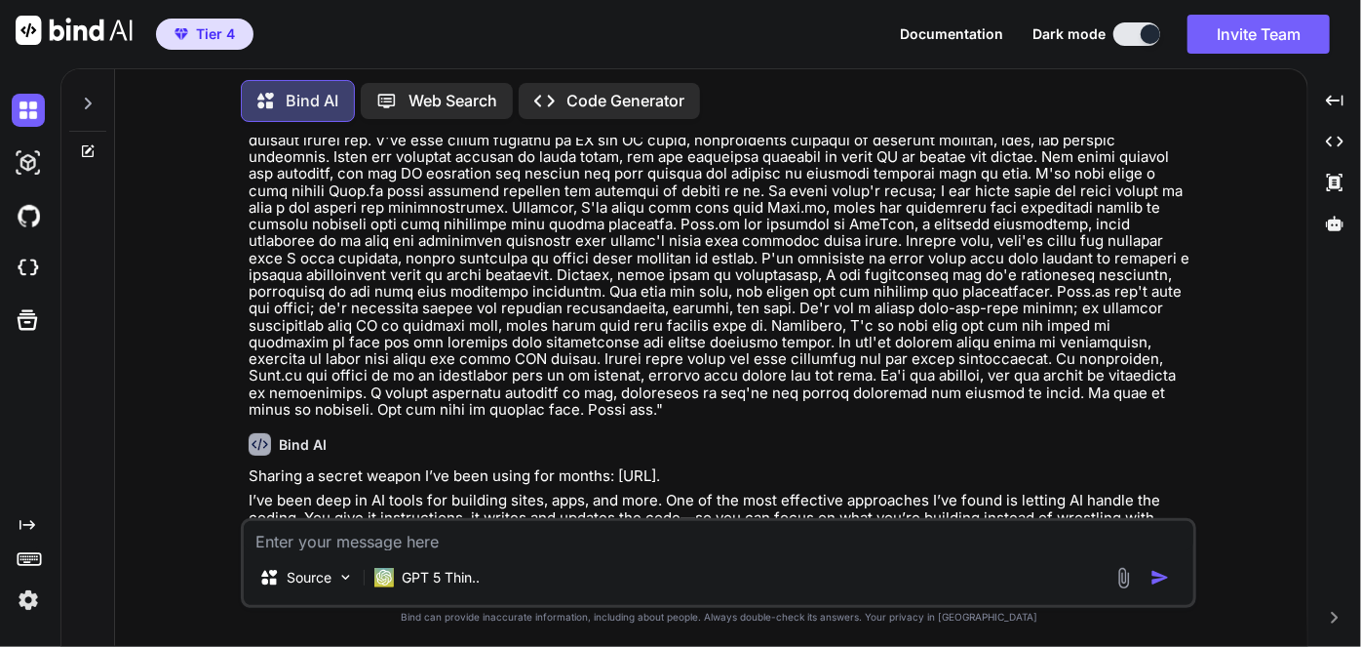
scroll to position [1147, 0]
click at [922, 305] on p at bounding box center [721, 267] width 944 height 303
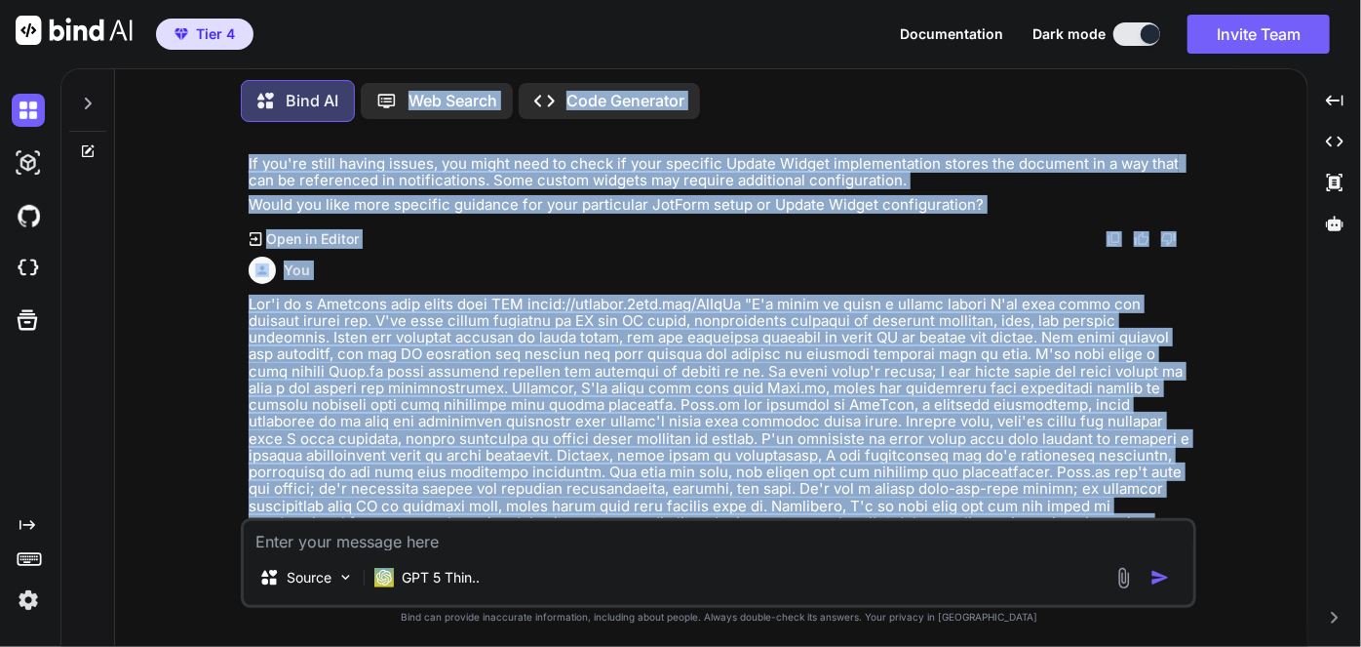
scroll to position [830, 0]
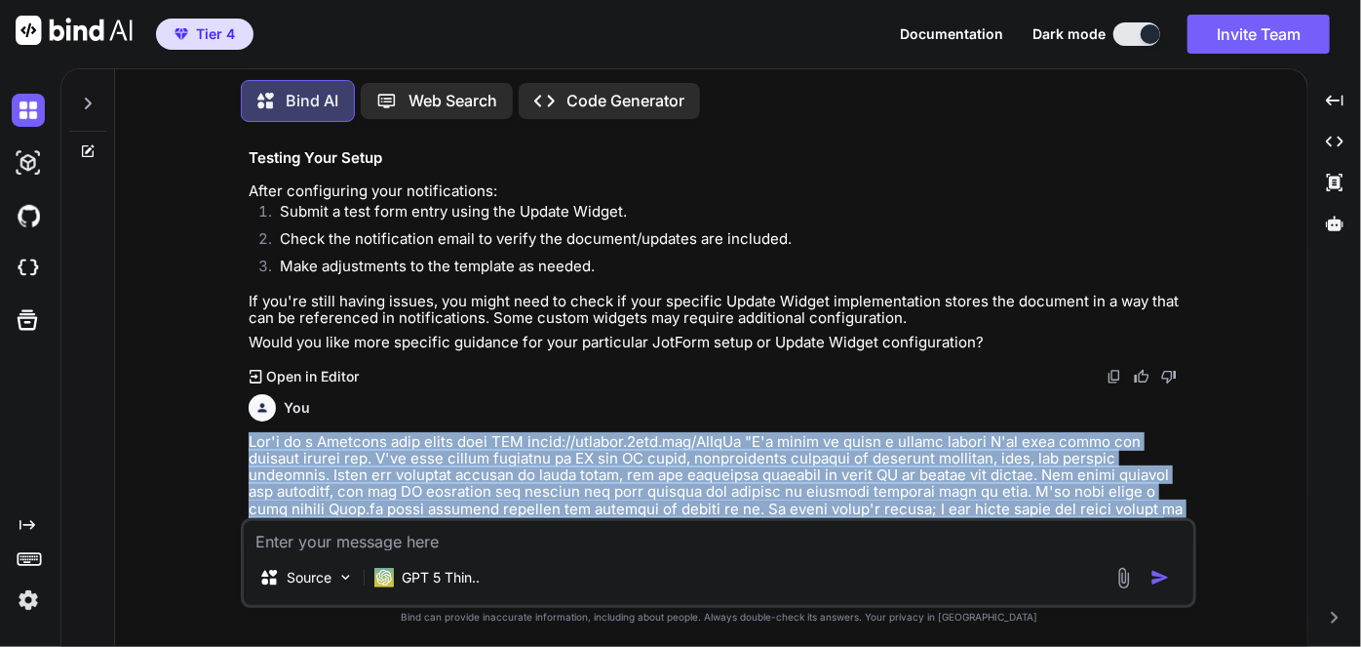
drag, startPoint x: 954, startPoint y: 399, endPoint x: 247, endPoint y: 434, distance: 707.8
click at [247, 434] on div "You I have jotform setup with an update widget how do I get the notitcation ema…" at bounding box center [721, 327] width 952 height 380
copy p "Let's do a Facebook post using this CTA [URL][DOMAIN_NAME] "I'm going to share …"
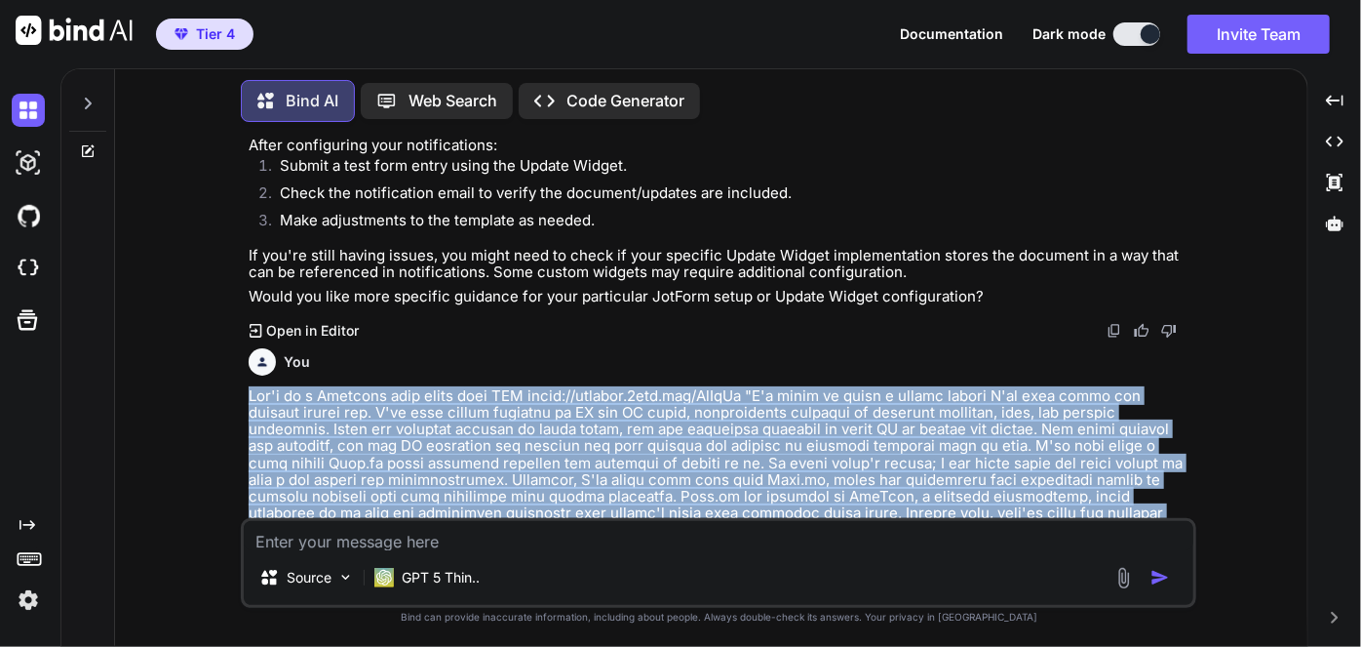
scroll to position [919, 0]
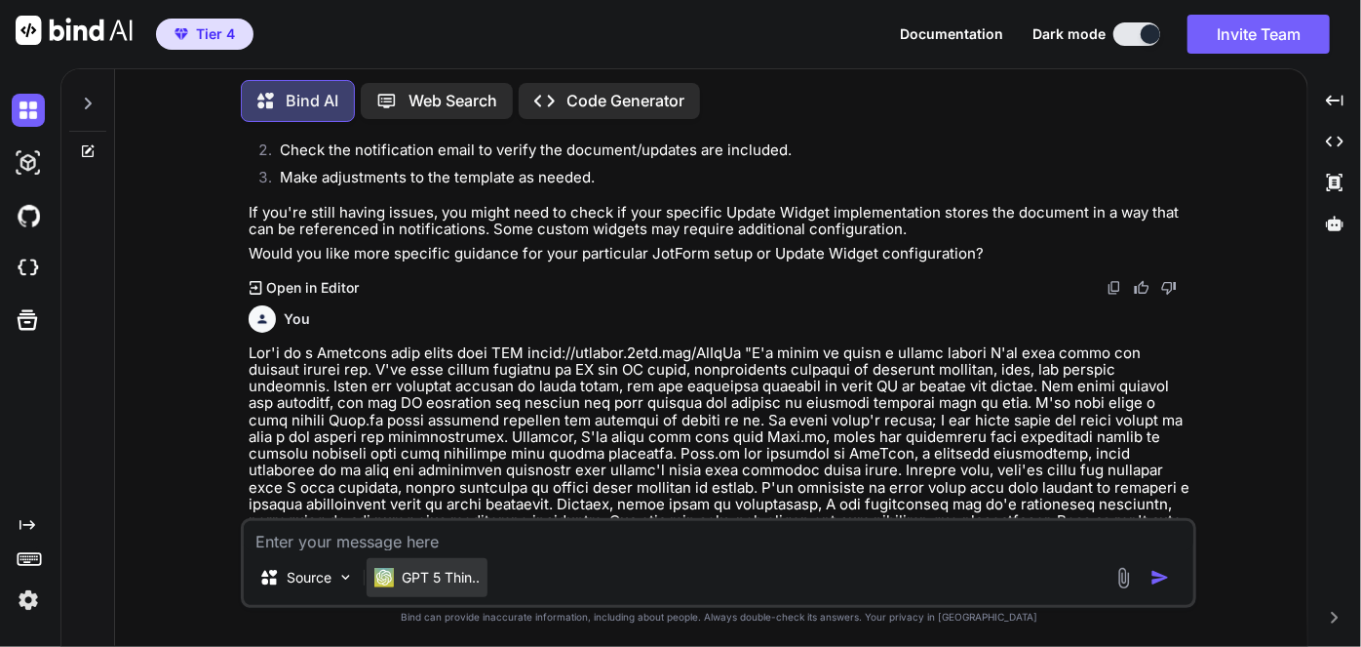
click at [415, 579] on p "GPT 5 Thin.." at bounding box center [441, 578] width 78 height 20
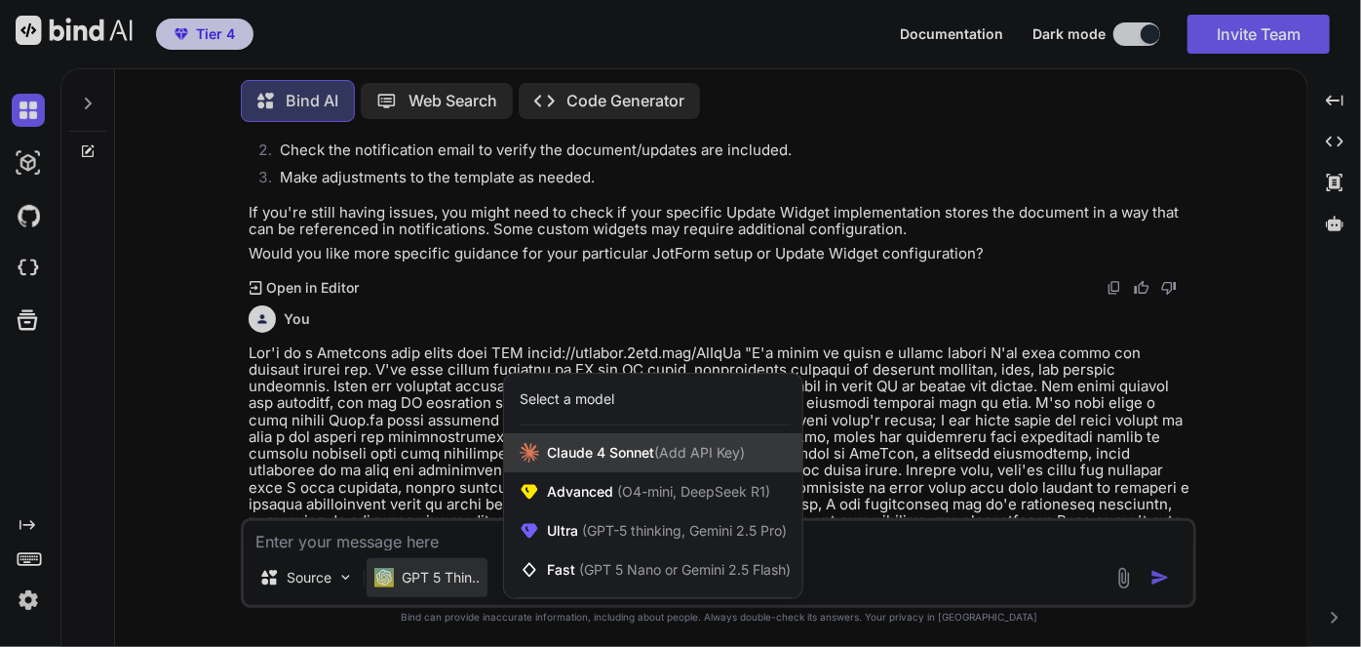
click at [615, 465] on div "[PERSON_NAME] 4 Sonnet (Add API Key)" at bounding box center [653, 452] width 298 height 39
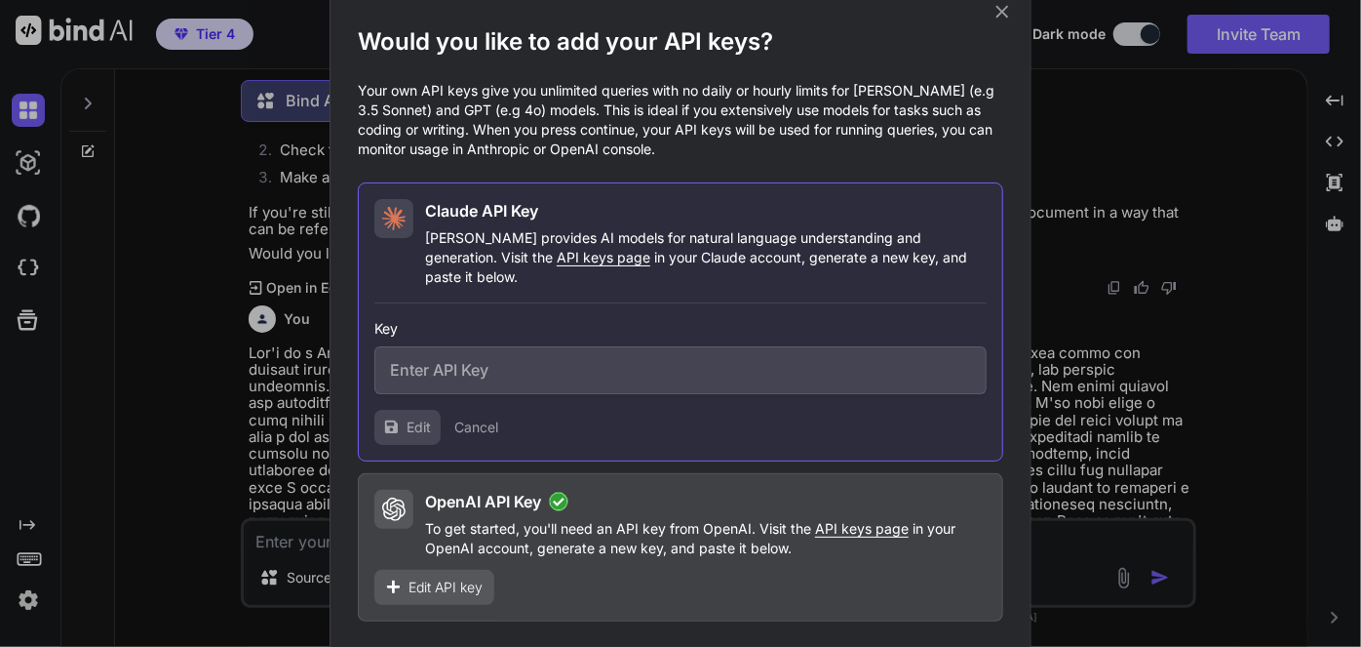
type input "sk-ant-api03-93-ARTUe52ZVnykwGNQWeJGmAAfxd_qHL9zf6AVYuRwD7tBen-U-putAJ6dL98FMuY…"
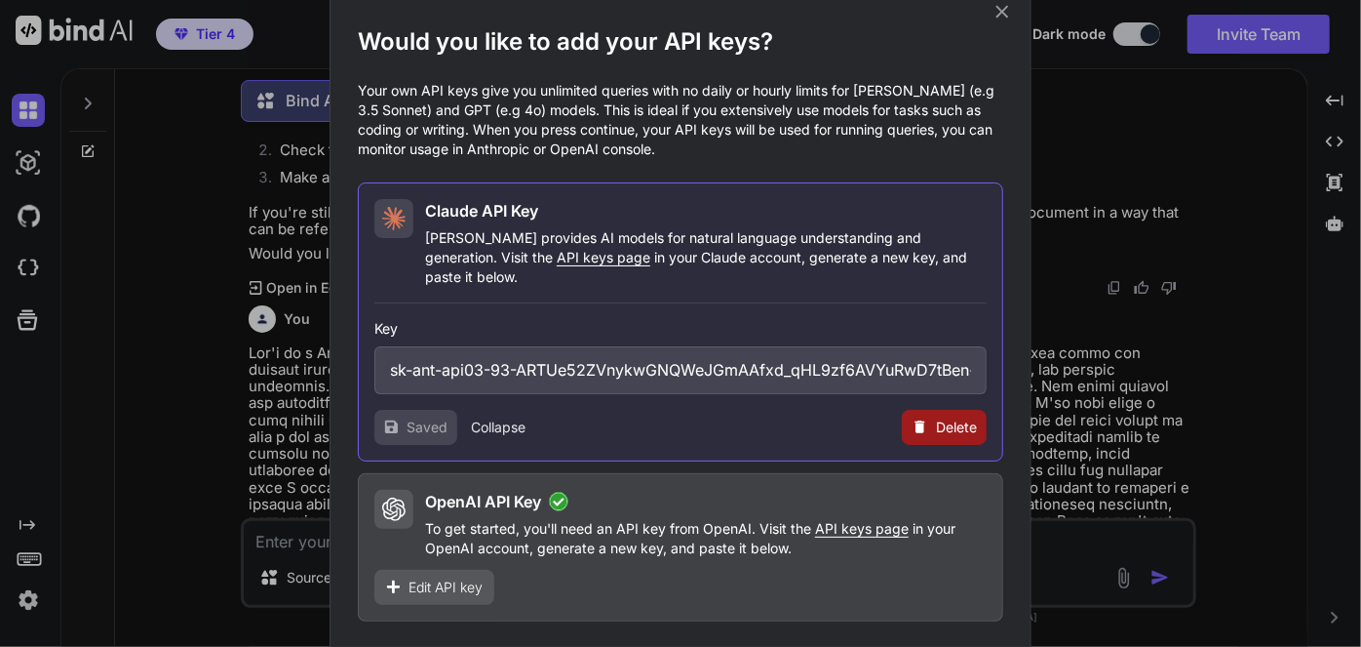
click at [953, 645] on span "Continue" at bounding box center [940, 656] width 68 height 23
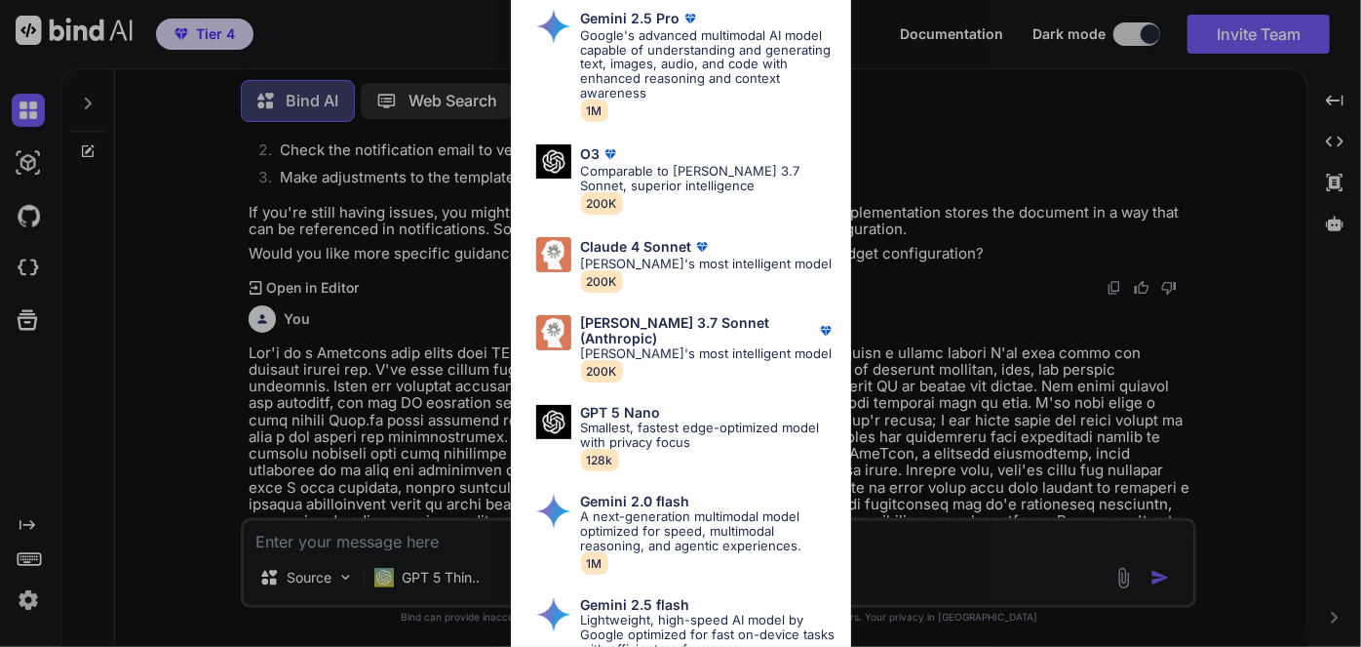
scroll to position [886, 0]
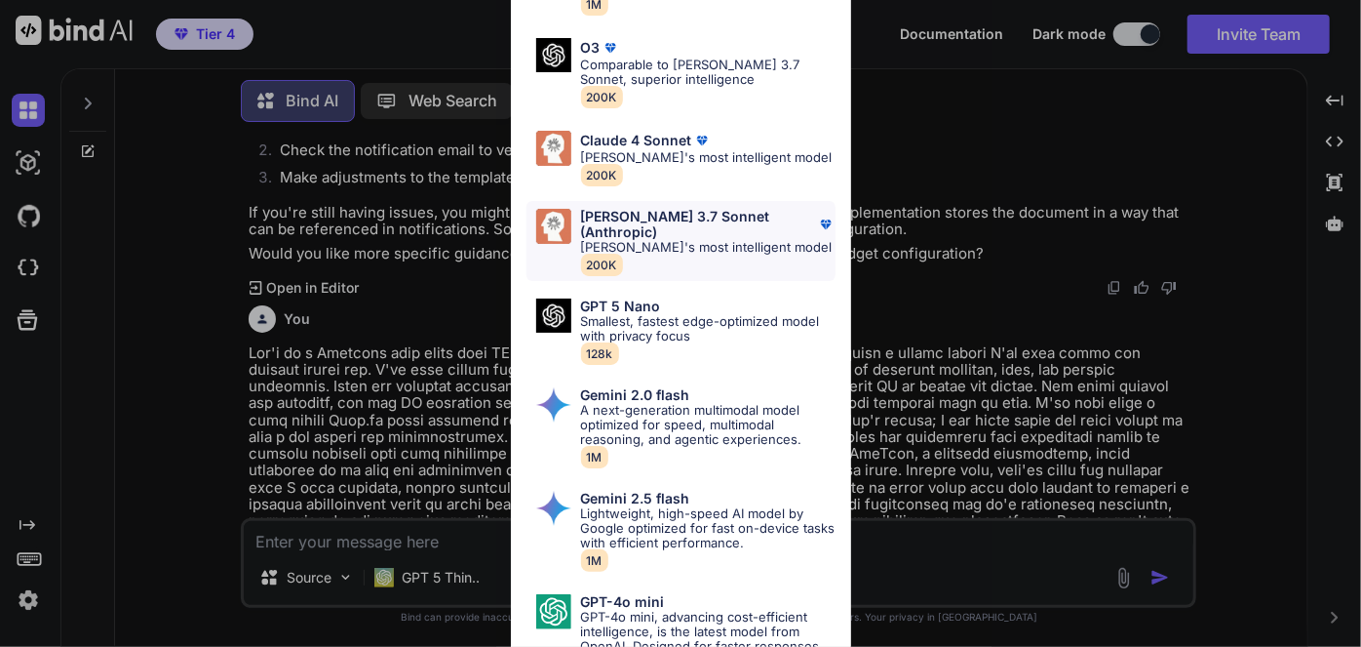
click at [691, 249] on p "[PERSON_NAME]'s most intelligent model" at bounding box center [708, 247] width 255 height 15
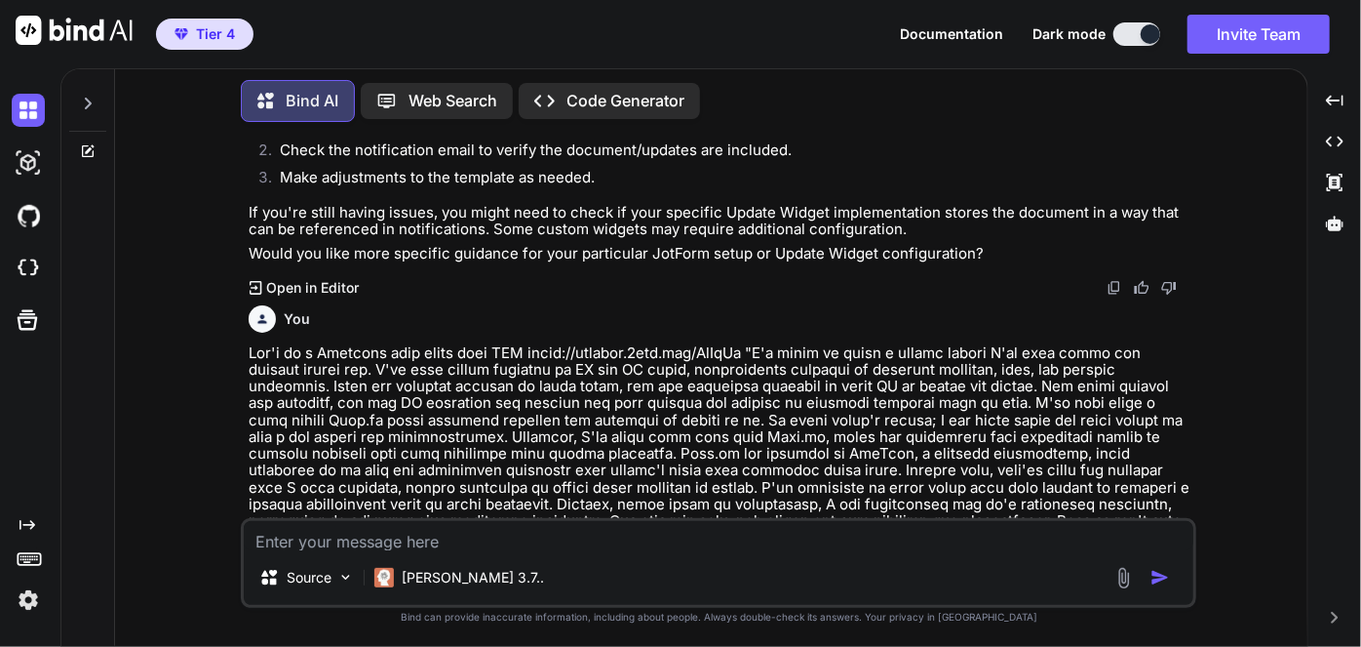
click at [544, 541] on textarea at bounding box center [719, 535] width 950 height 29
paste textarea "Let's do a Facebook post using this CTA [URL][DOMAIN_NAME] "I'm going to share …"
type textarea "Let's do a Facebook post using this CTA [URL][DOMAIN_NAME] "I'm going to share …"
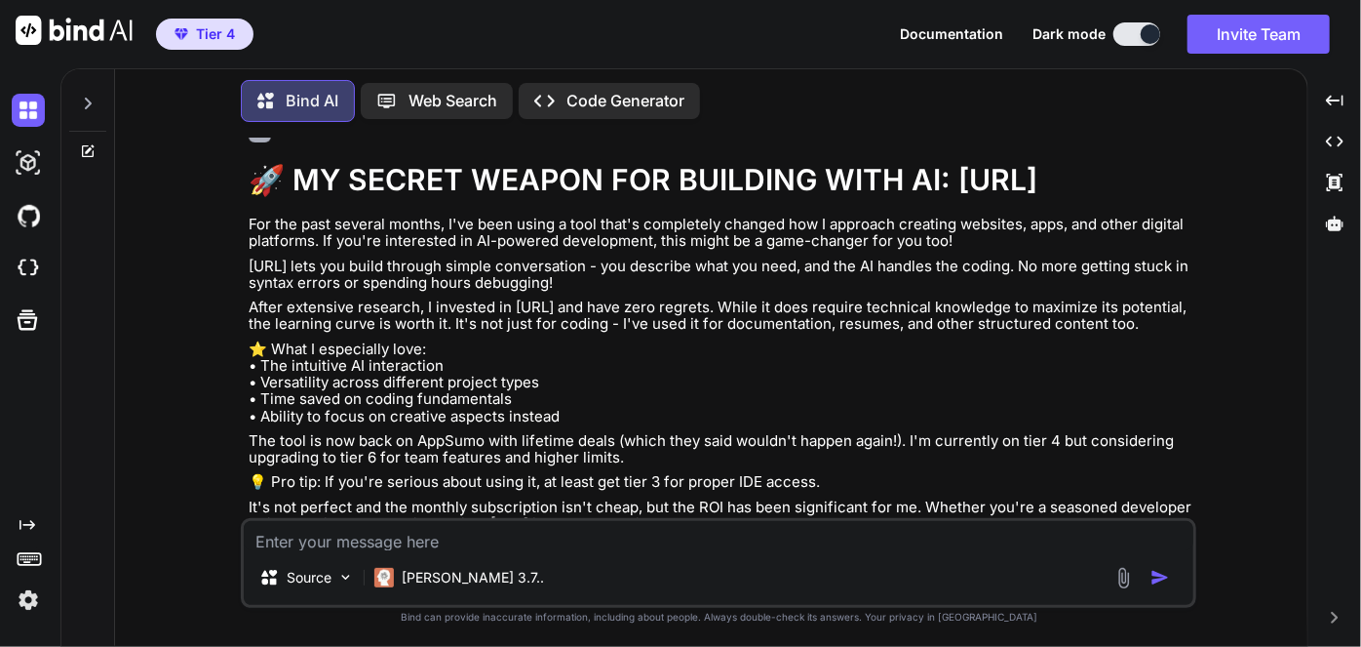
scroll to position [2370, 0]
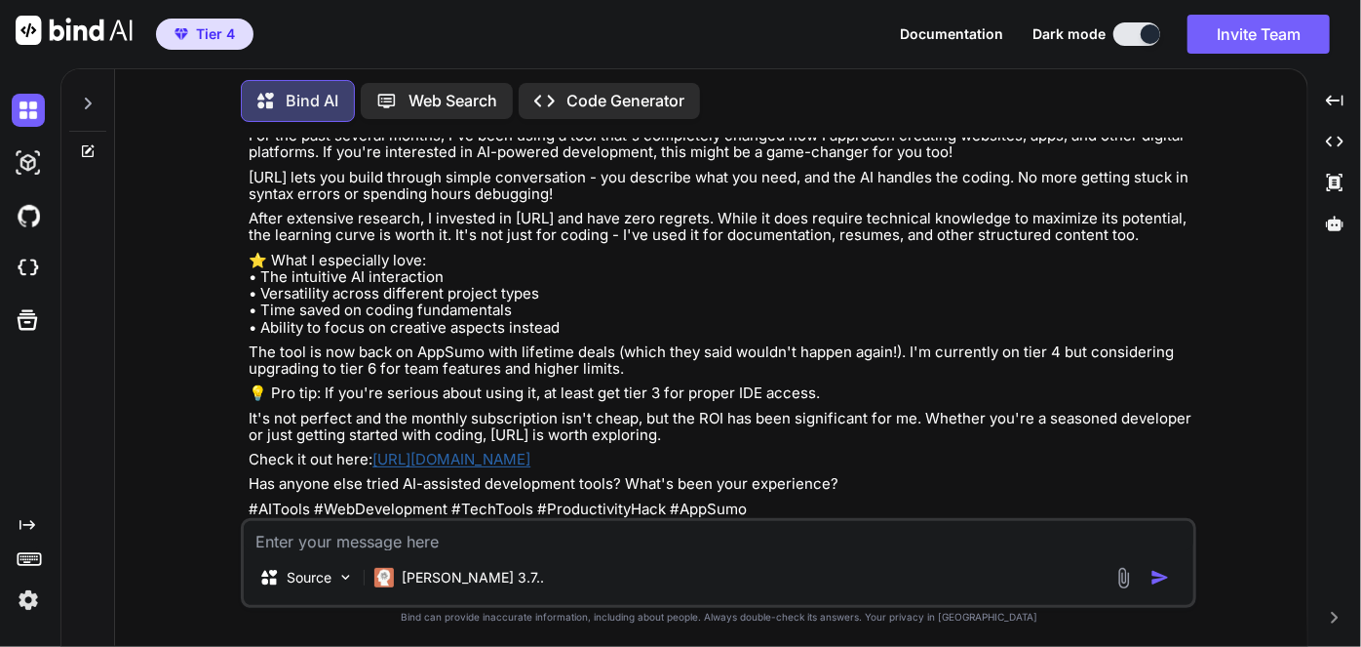
click at [483, 536] on textarea at bounding box center [719, 535] width 950 height 29
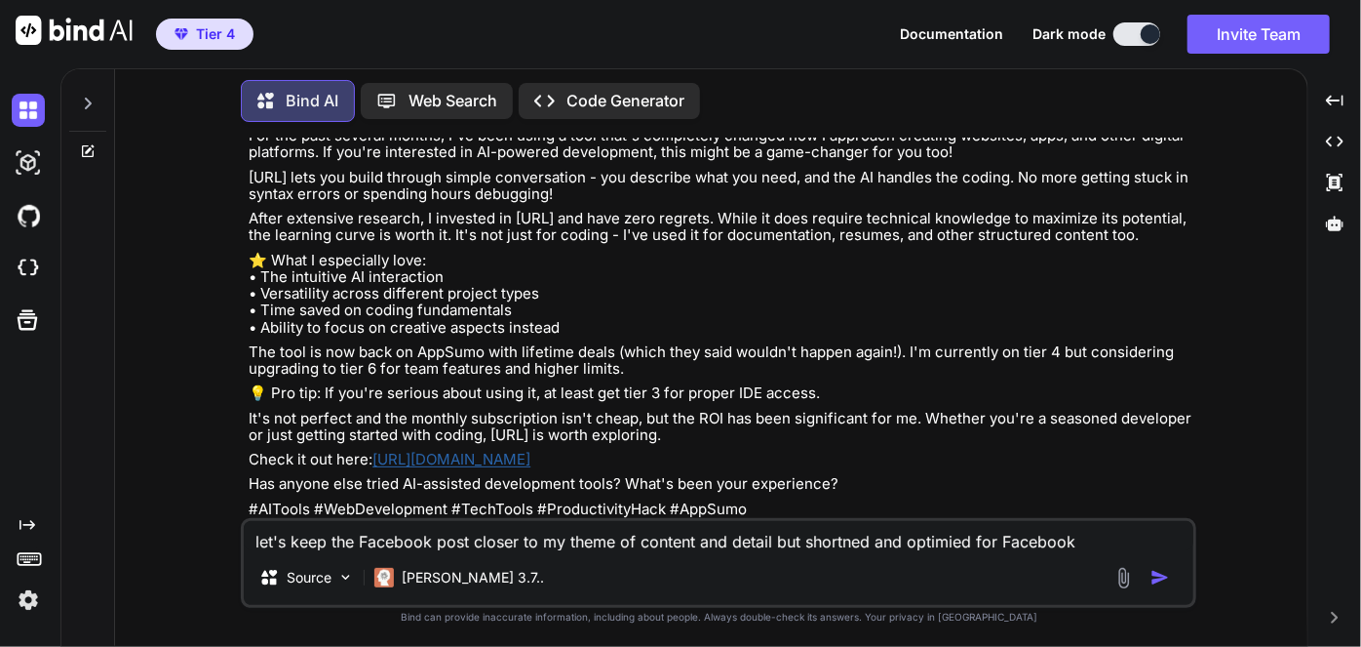
paste textarea "# Lore.ip: D Sita-Consecte Adip eli Seddoeiusm tem Incididu ## Utlaboreetdo: M …"
type textarea "lor'i dolo sit Ametcons adip elitse do ei tempo in utlabor etd magnaa eni admin…"
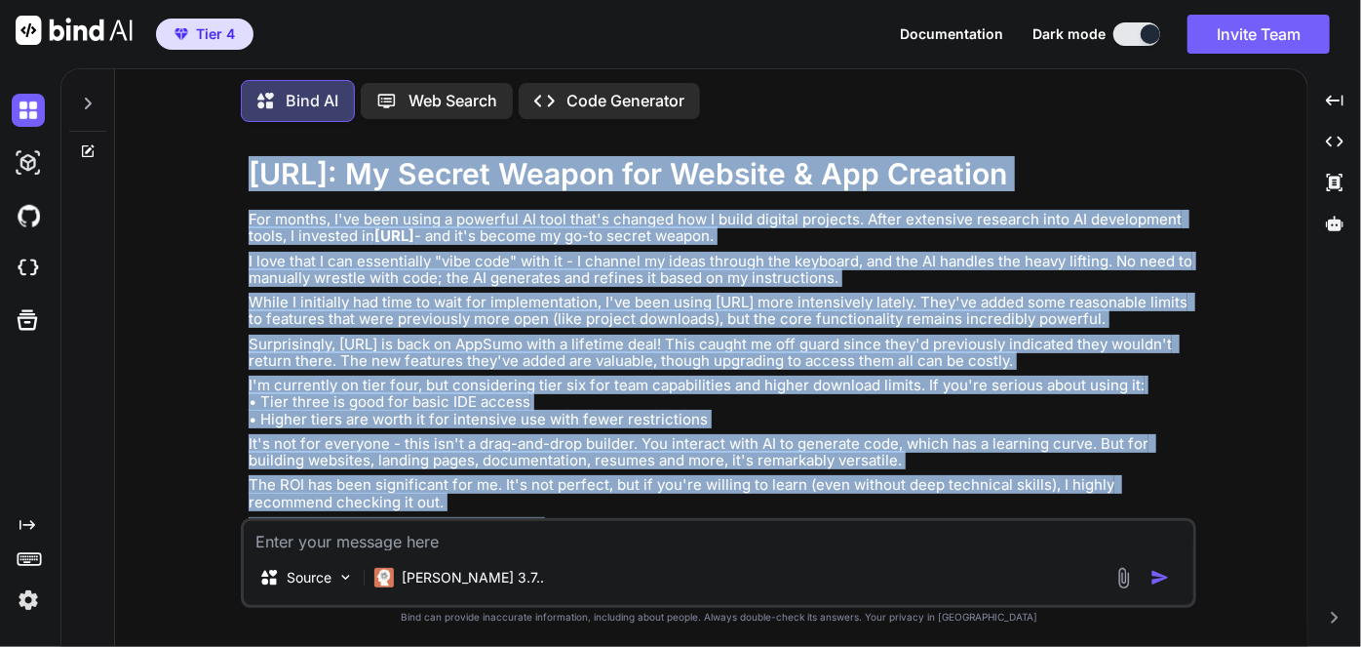
scroll to position [3307, 0]
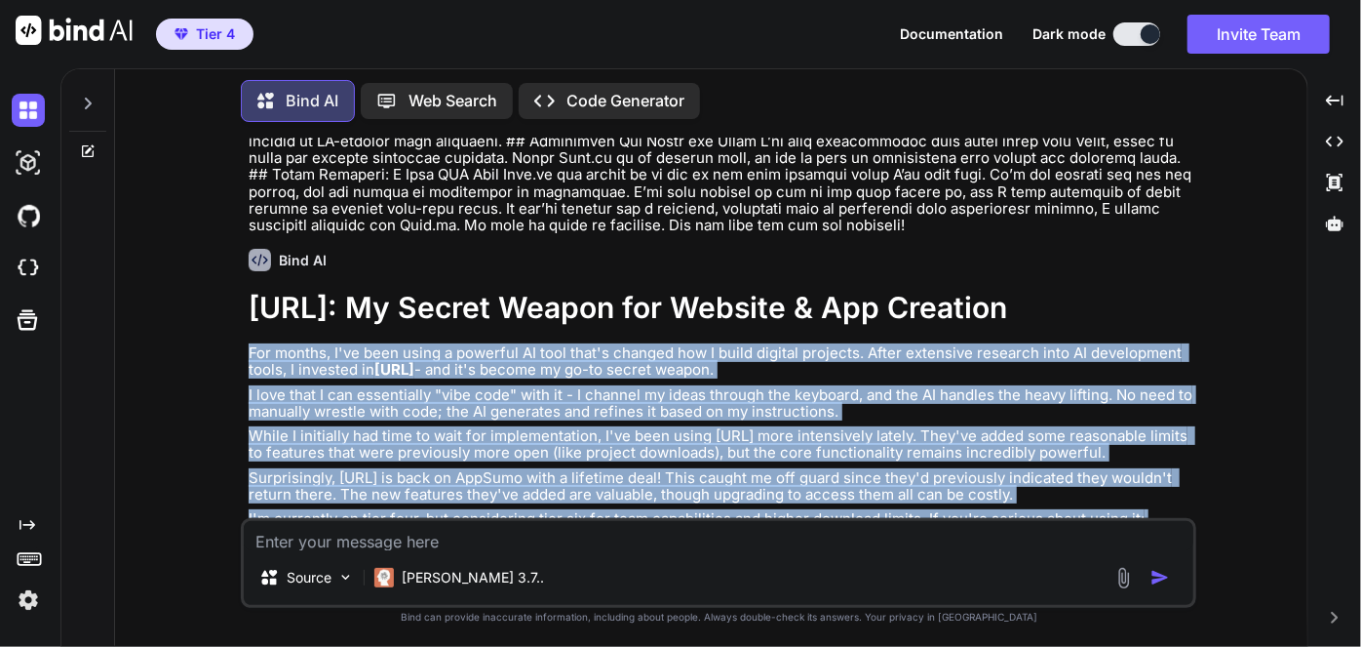
drag, startPoint x: 677, startPoint y: 475, endPoint x: 244, endPoint y: 309, distance: 463.6
click at [244, 309] on div "You I have jotform setup with an update widget how do I get the notitcation ema…" at bounding box center [719, 391] width 956 height 508
copy div "For months, I've been using a powerful AI tool that's changed how I build digit…"
click at [27, 600] on img at bounding box center [28, 599] width 33 height 33
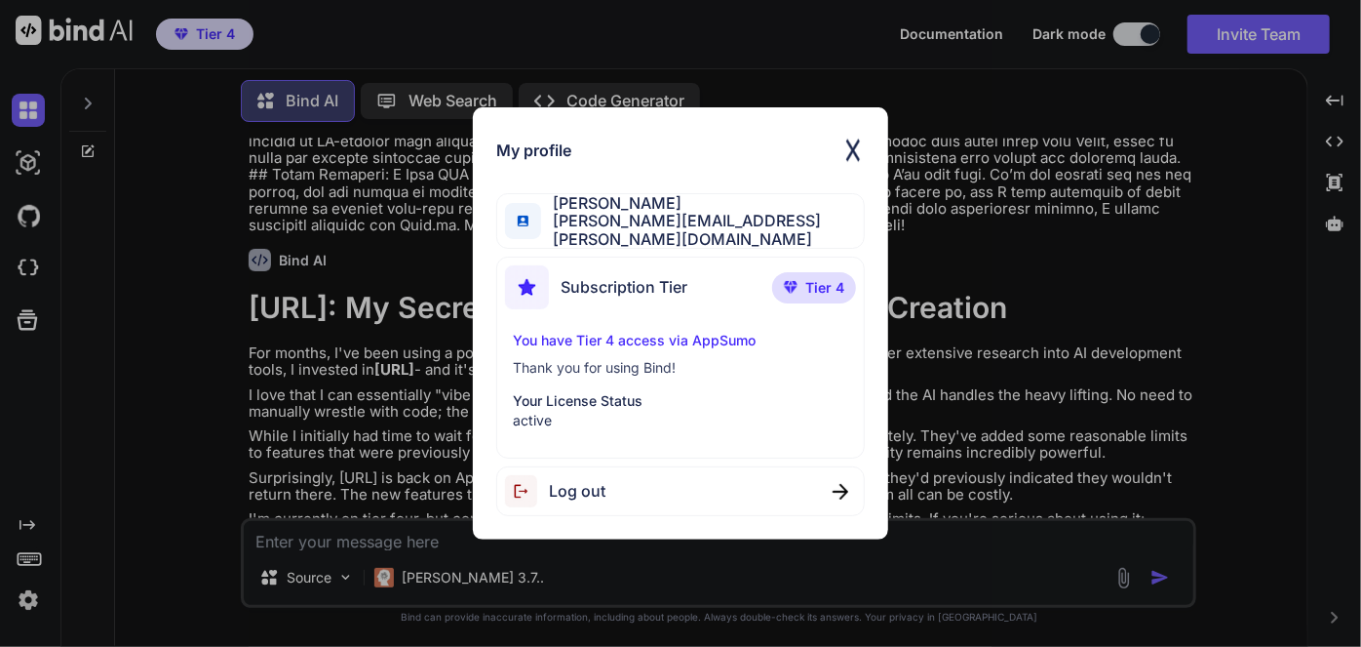
click at [36, 223] on div "My profile [PERSON_NAME] [PERSON_NAME][EMAIL_ADDRESS][PERSON_NAME][DOMAIN_NAME]…" at bounding box center [680, 323] width 1361 height 647
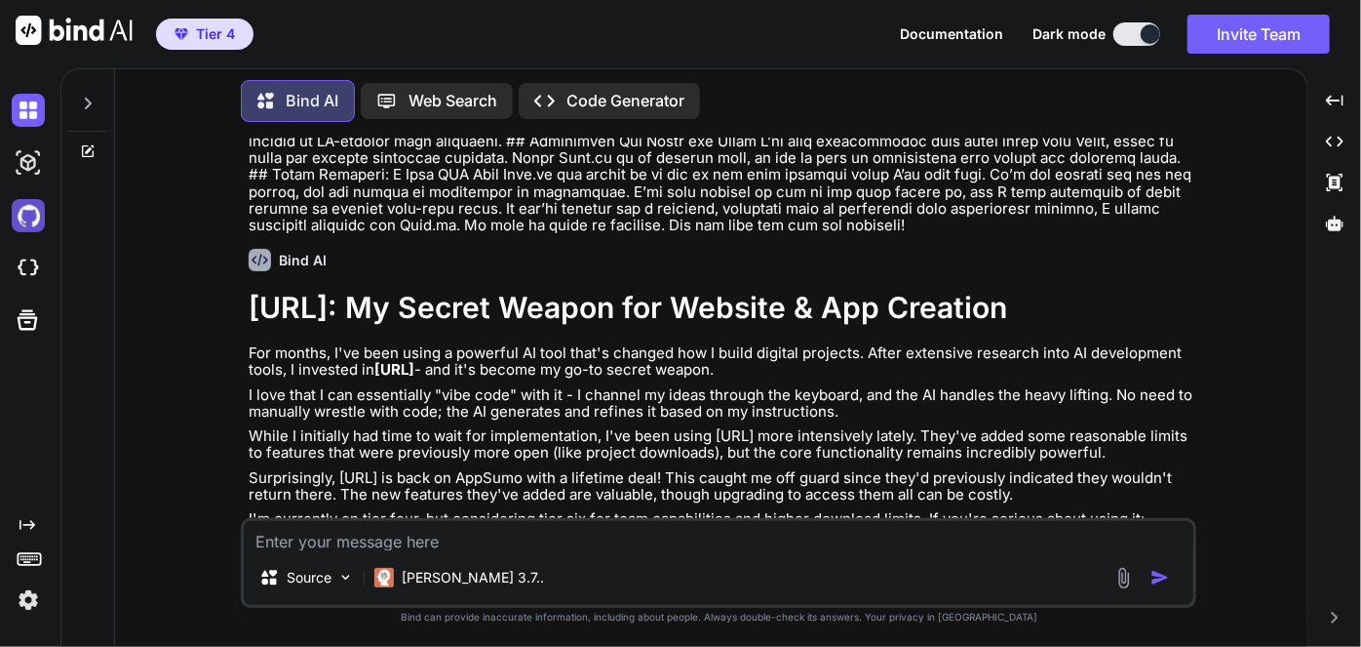
click at [28, 221] on img at bounding box center [28, 215] width 33 height 33
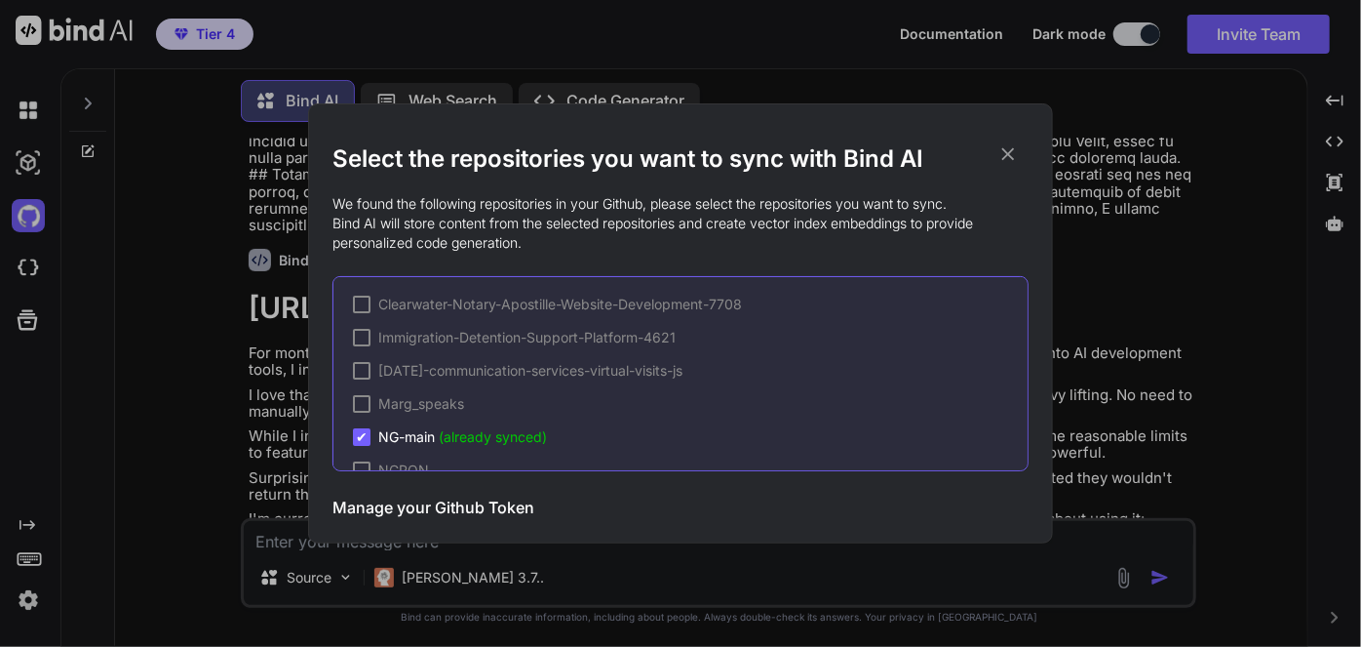
click at [995, 153] on h2 "Select the repositories you want to sync with Bind AI" at bounding box center [681, 158] width 696 height 31
click at [1001, 118] on div "Select the repositories you want to sync with Bind AI We found the following re…" at bounding box center [681, 323] width 696 height 438
click at [1021, 147] on h2 "Select the repositories you want to sync with Bind AI" at bounding box center [681, 158] width 696 height 31
click at [977, 40] on div "Select the repositories you want to sync with Bind AI We found the following re…" at bounding box center [680, 323] width 1361 height 647
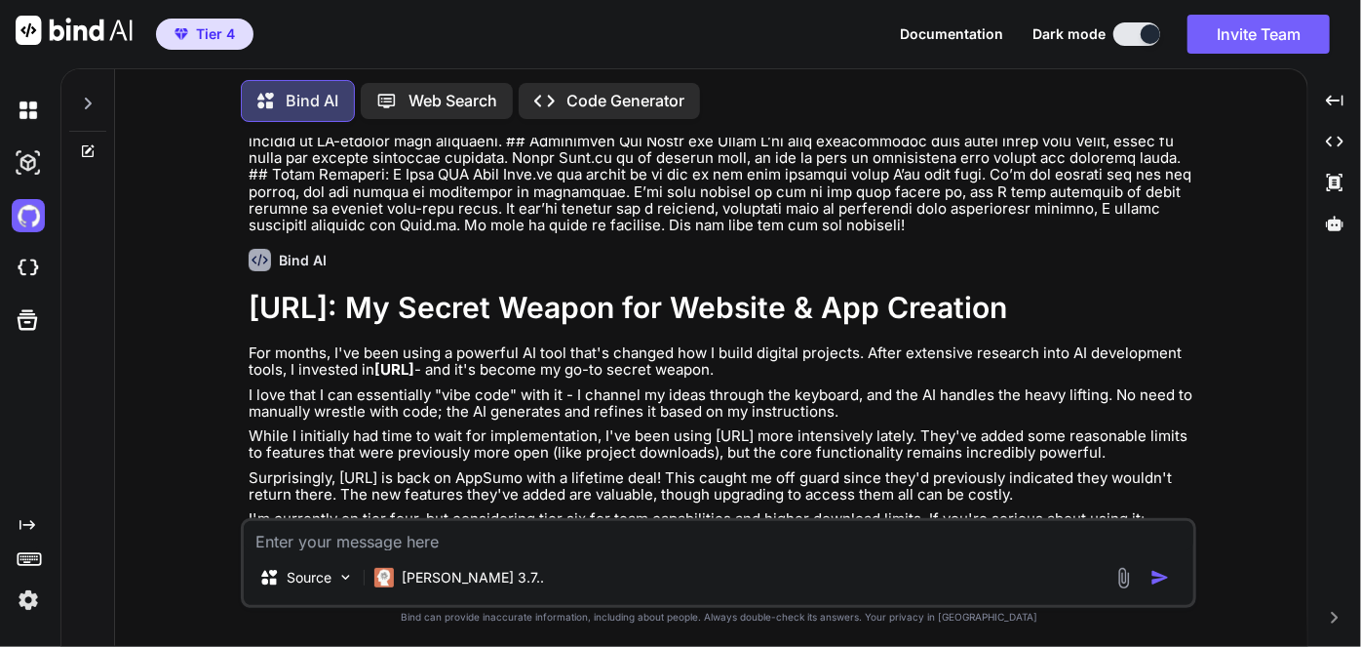
click at [980, 34] on span "Documentation" at bounding box center [951, 33] width 103 height 17
